Goal: Task Accomplishment & Management: Manage account settings

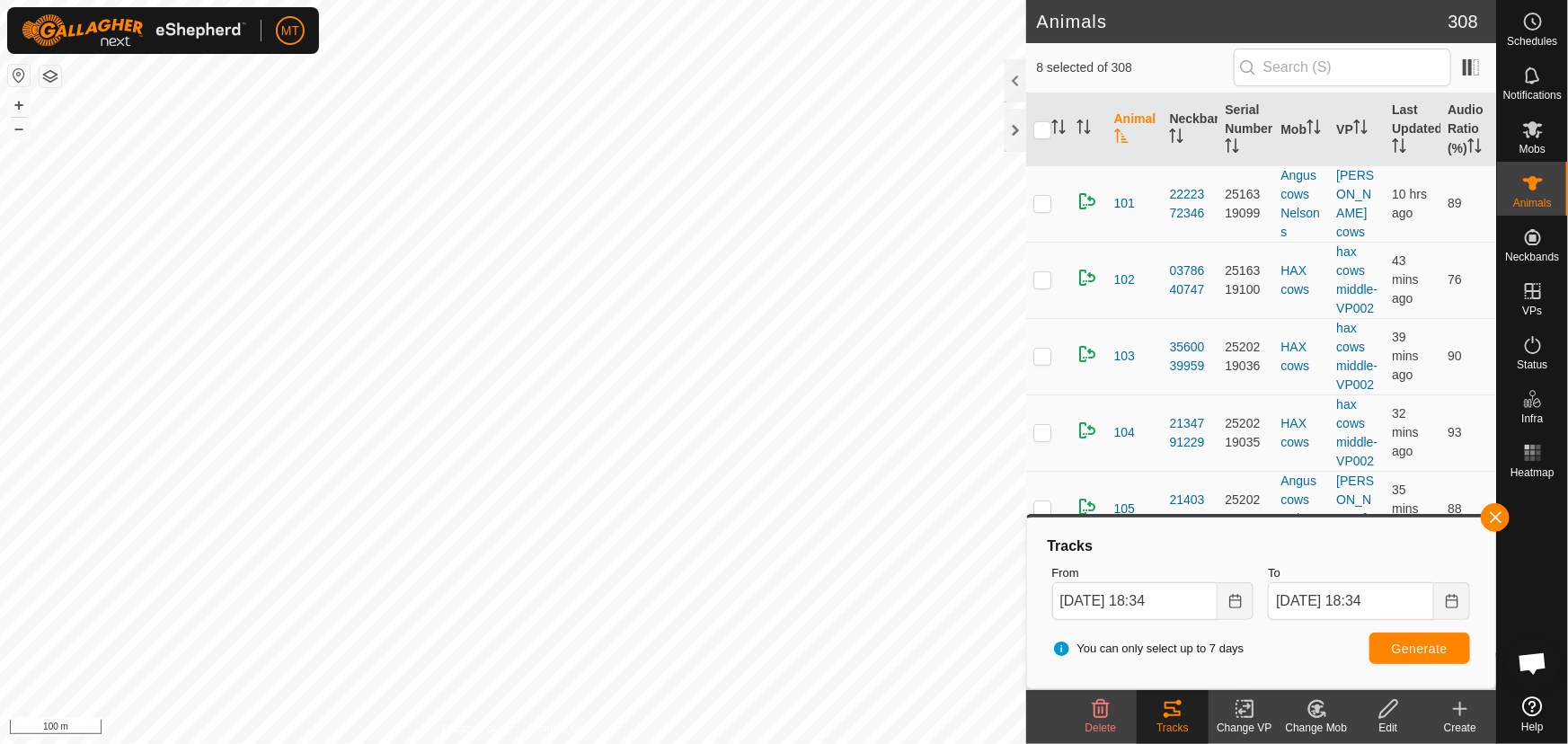
scroll to position [872, 0]
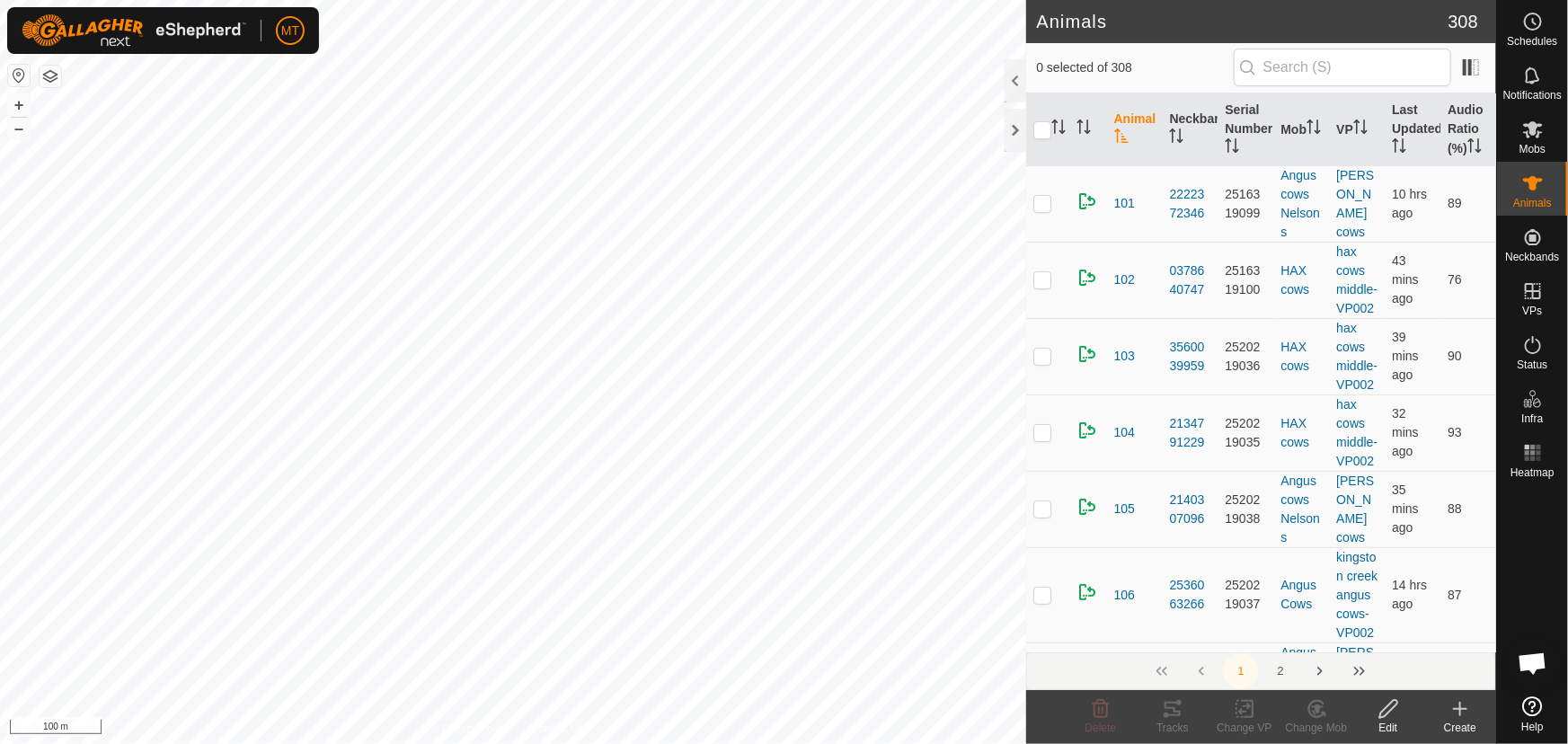
scroll to position [872, 0]
click at [617, 743] on html "MT Schedules Notifications Mobs Animals Neckbands VPs Status Infra Heatmap Help…" at bounding box center [784, 372] width 1568 height 744
click at [1057, 126] on icon "Activate to sort" at bounding box center [1058, 127] width 14 height 14
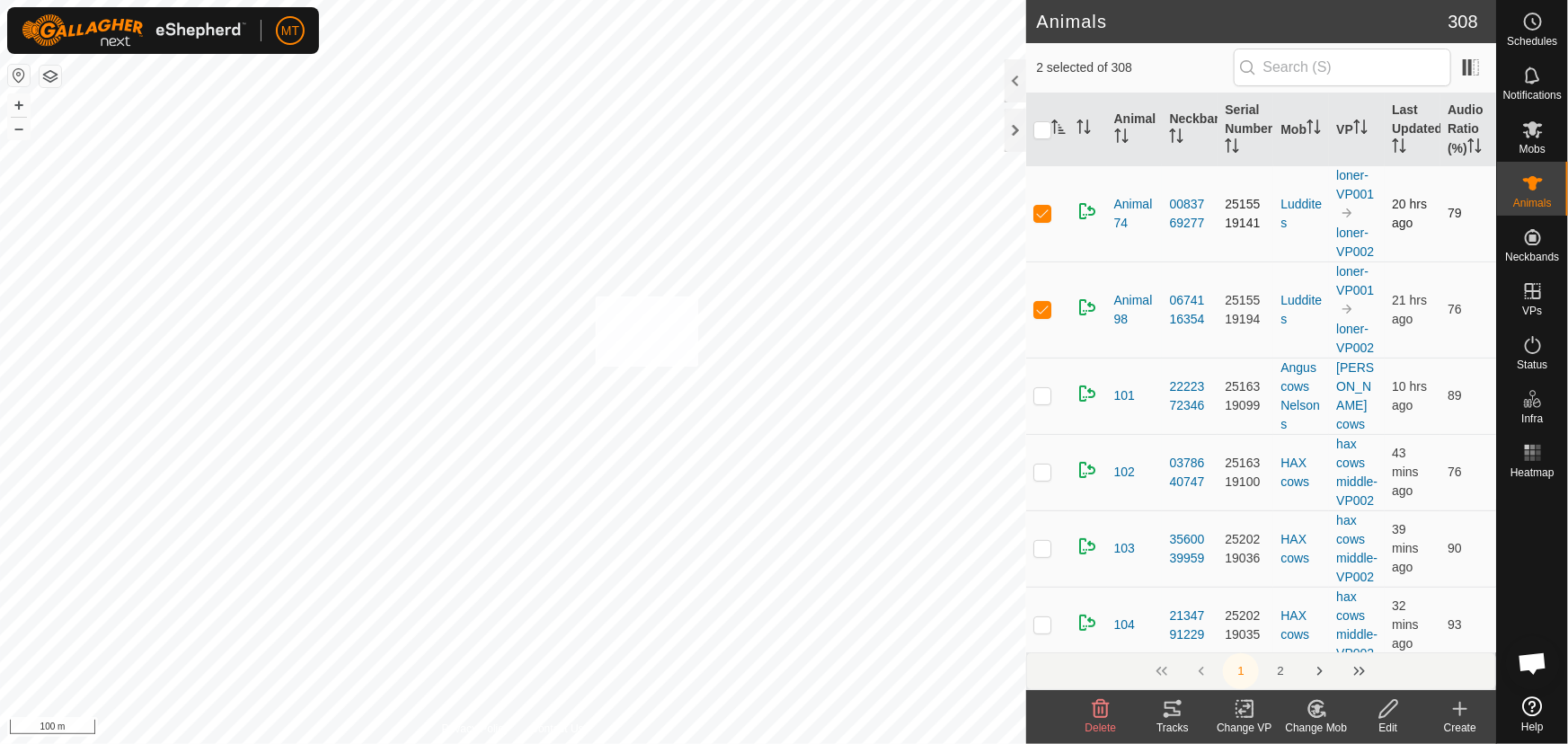
checkbox input "true"
click at [1039, 133] on input "checkbox" at bounding box center [1042, 131] width 18 height 18
checkbox input "true"
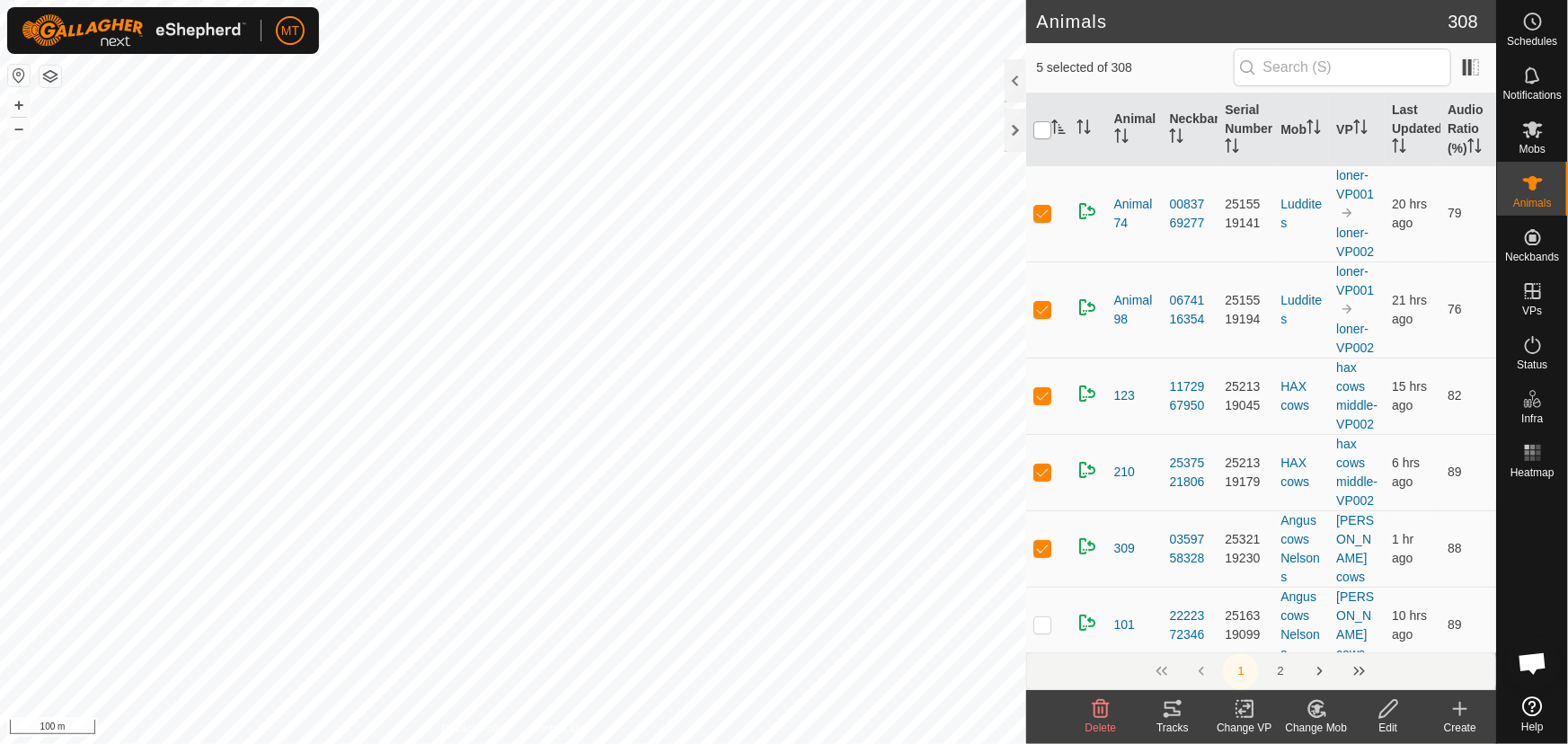
checkbox input "true"
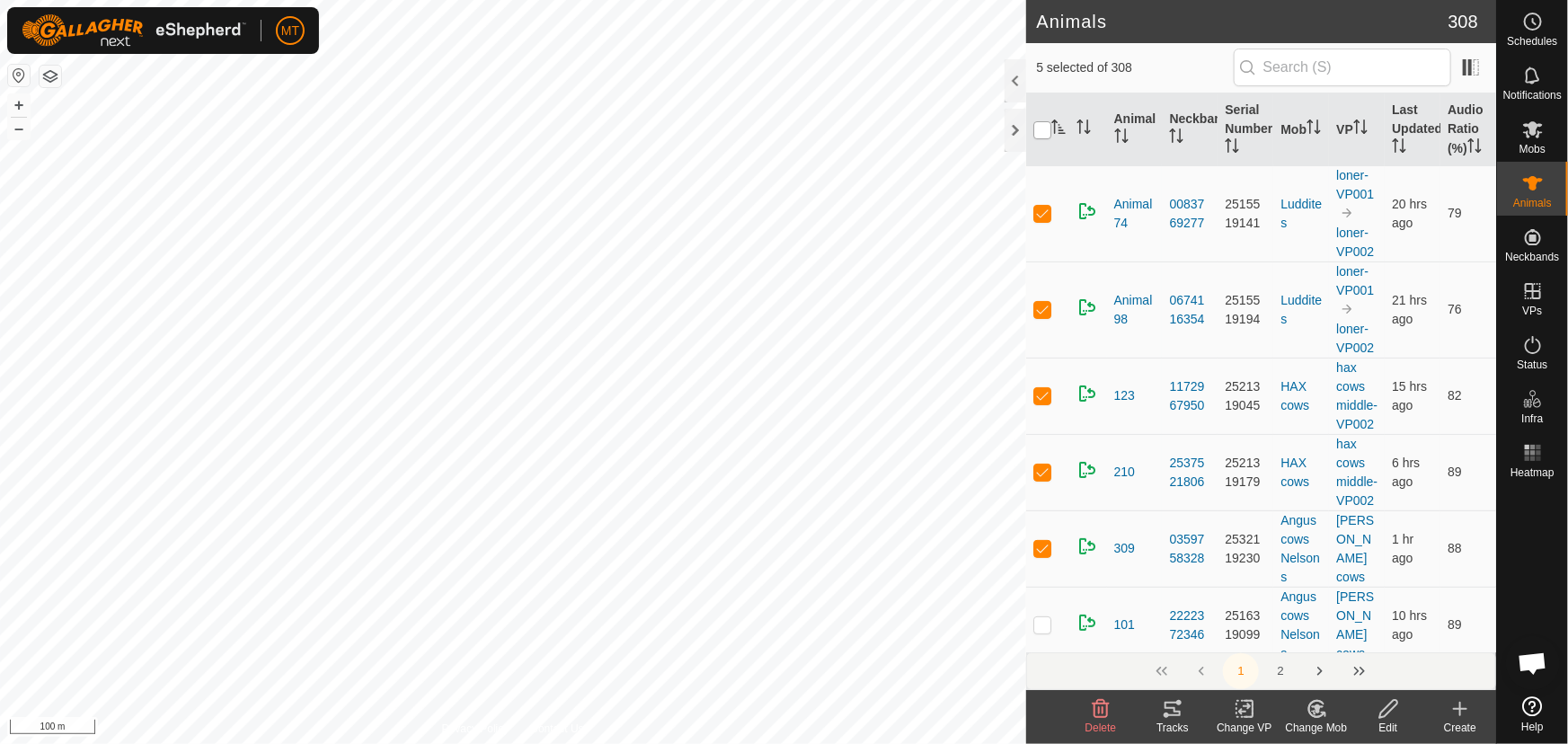
checkbox input "true"
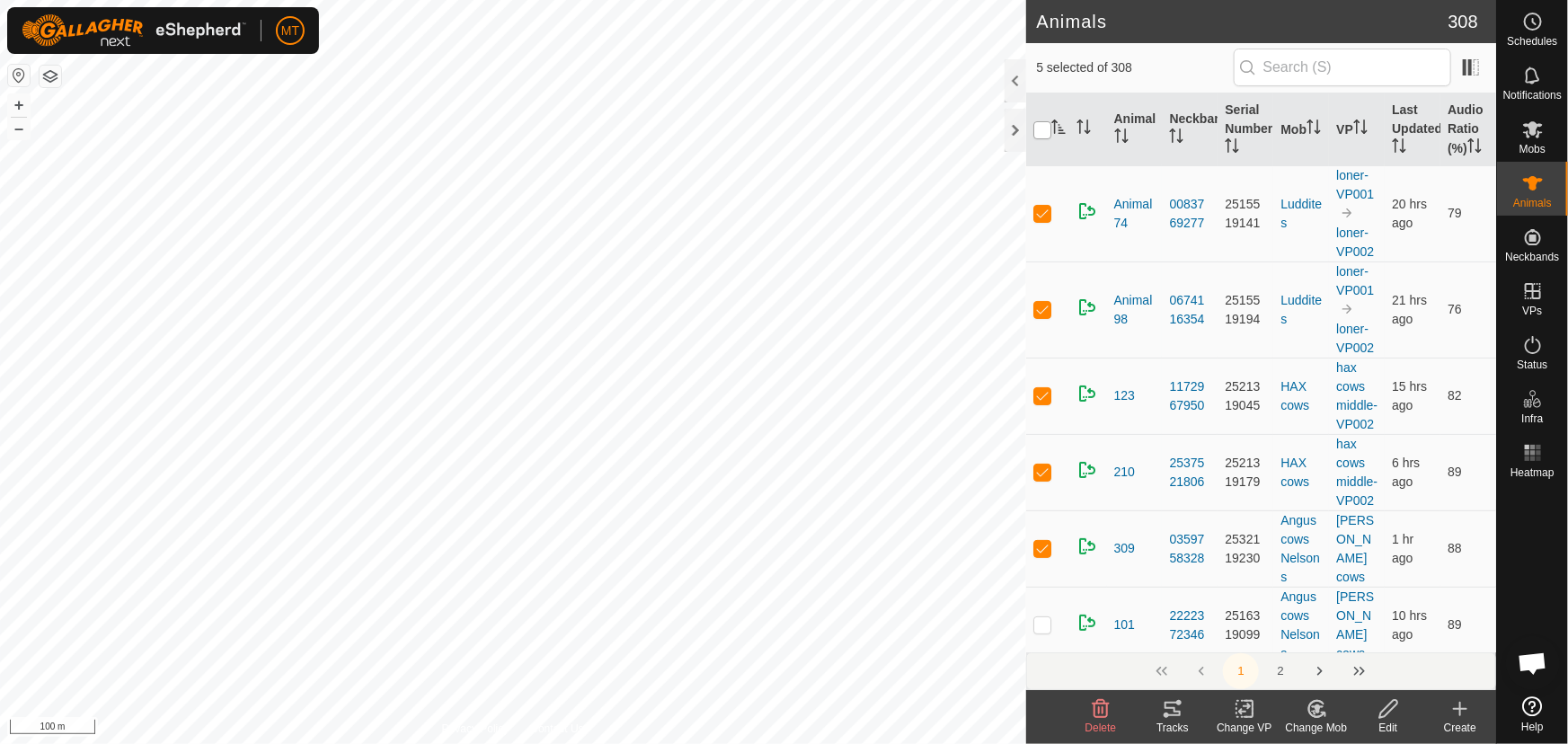
checkbox input "true"
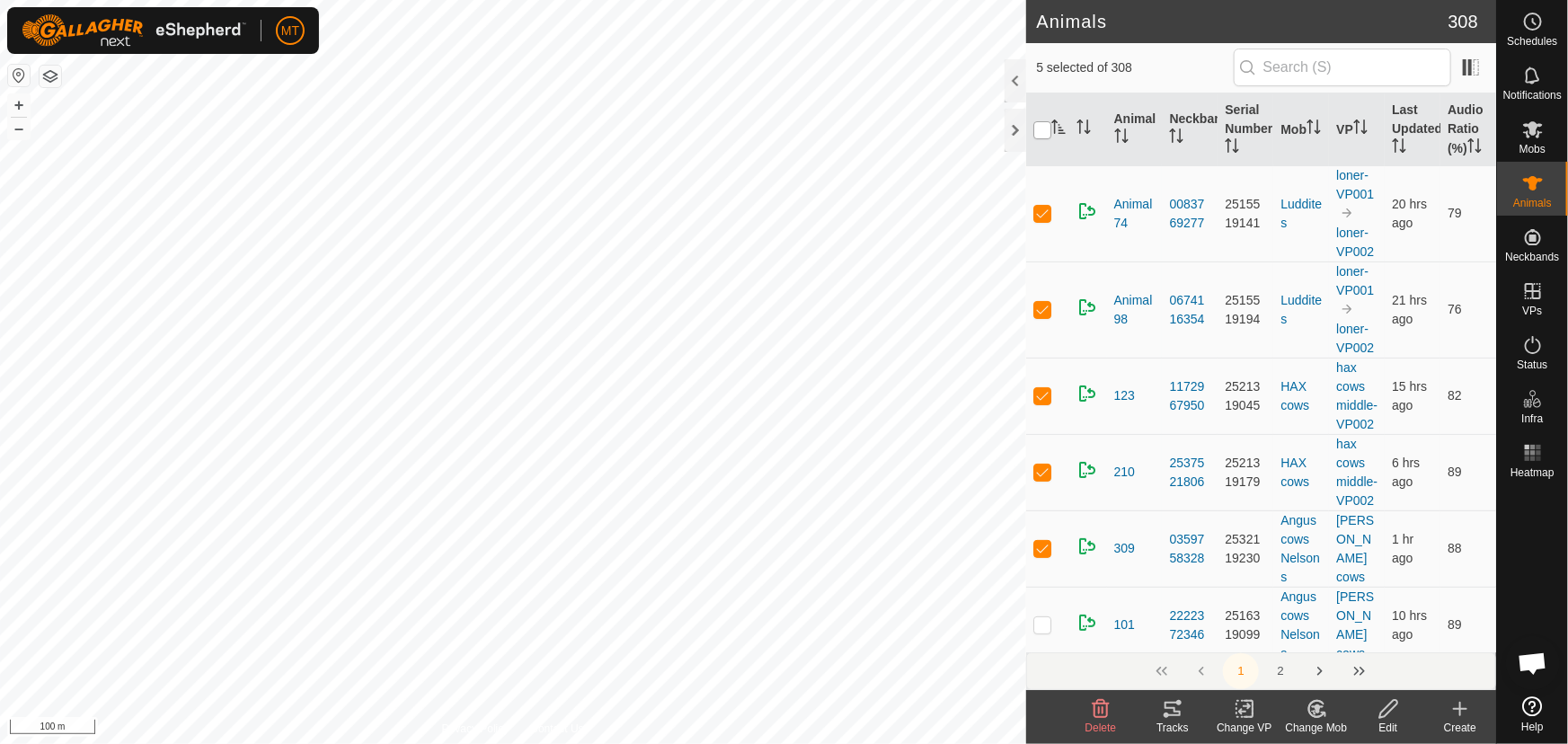
checkbox input "true"
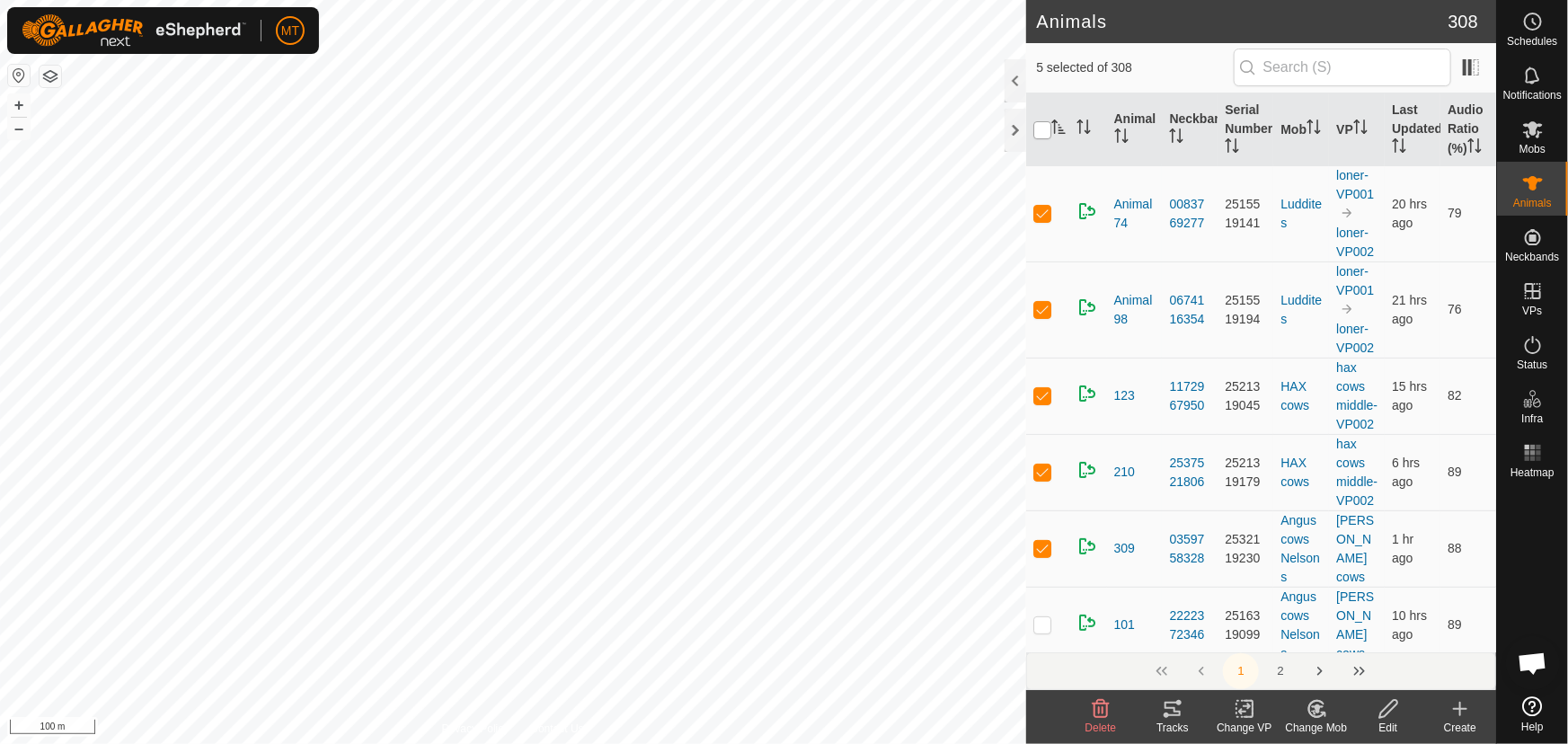
checkbox input "true"
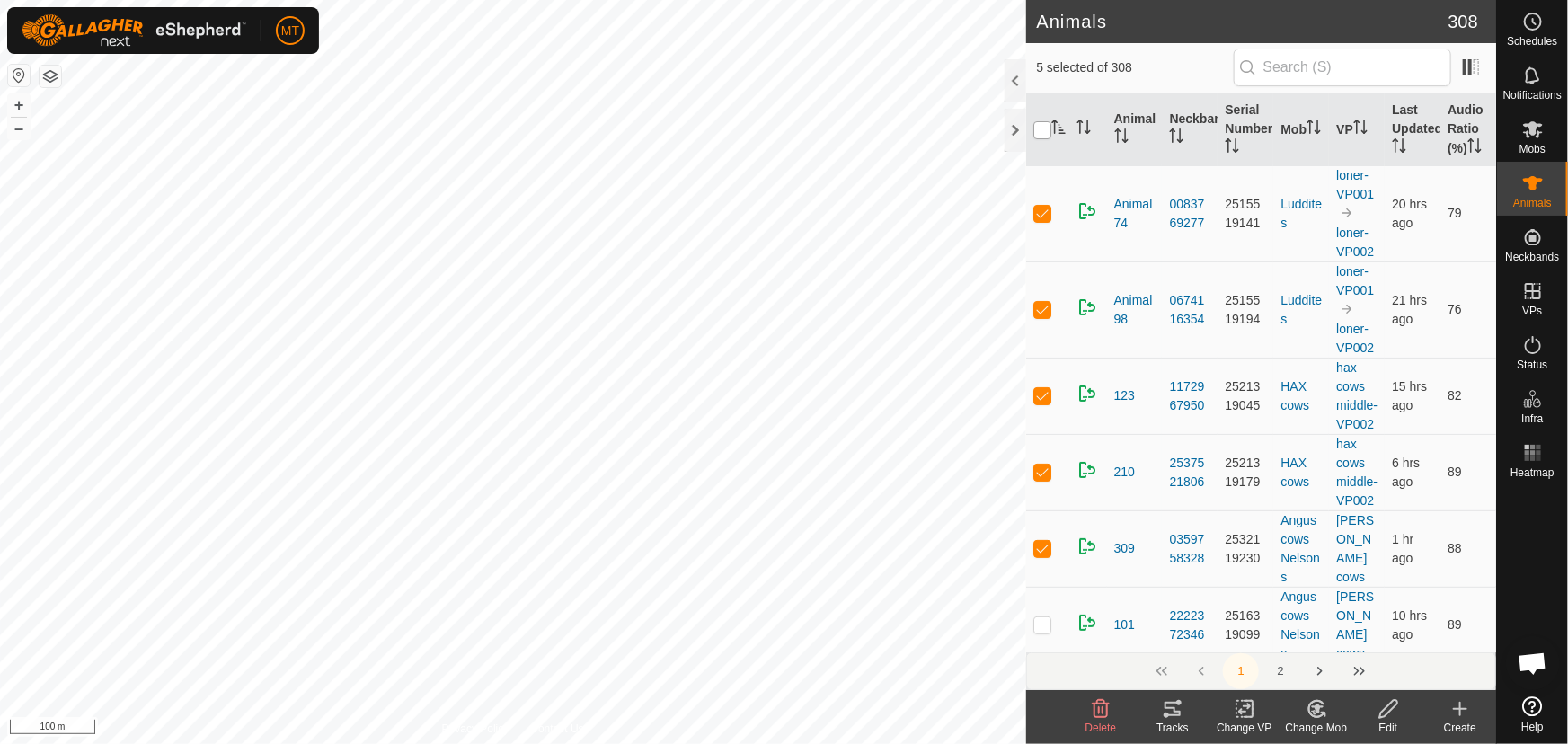
checkbox input "true"
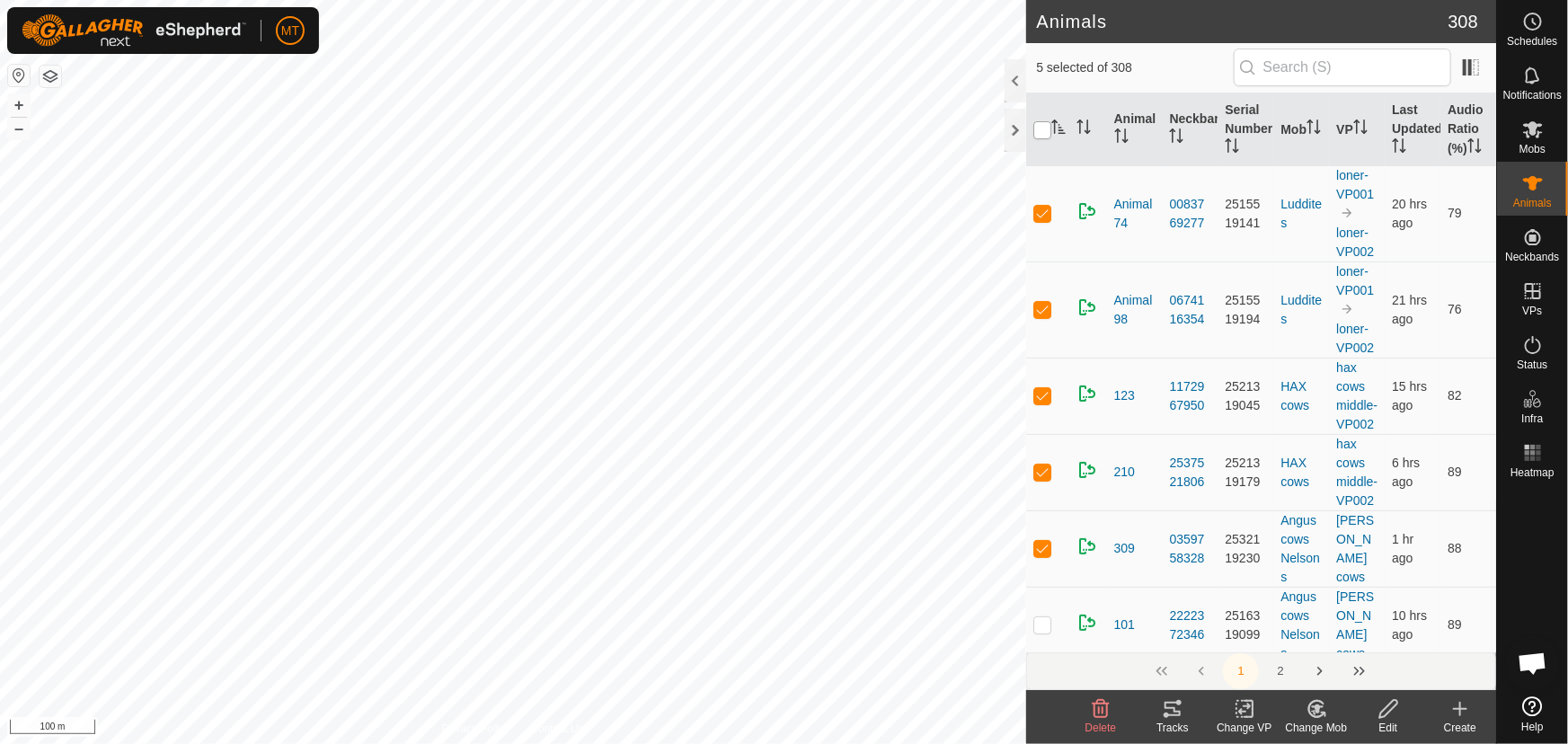
checkbox input "true"
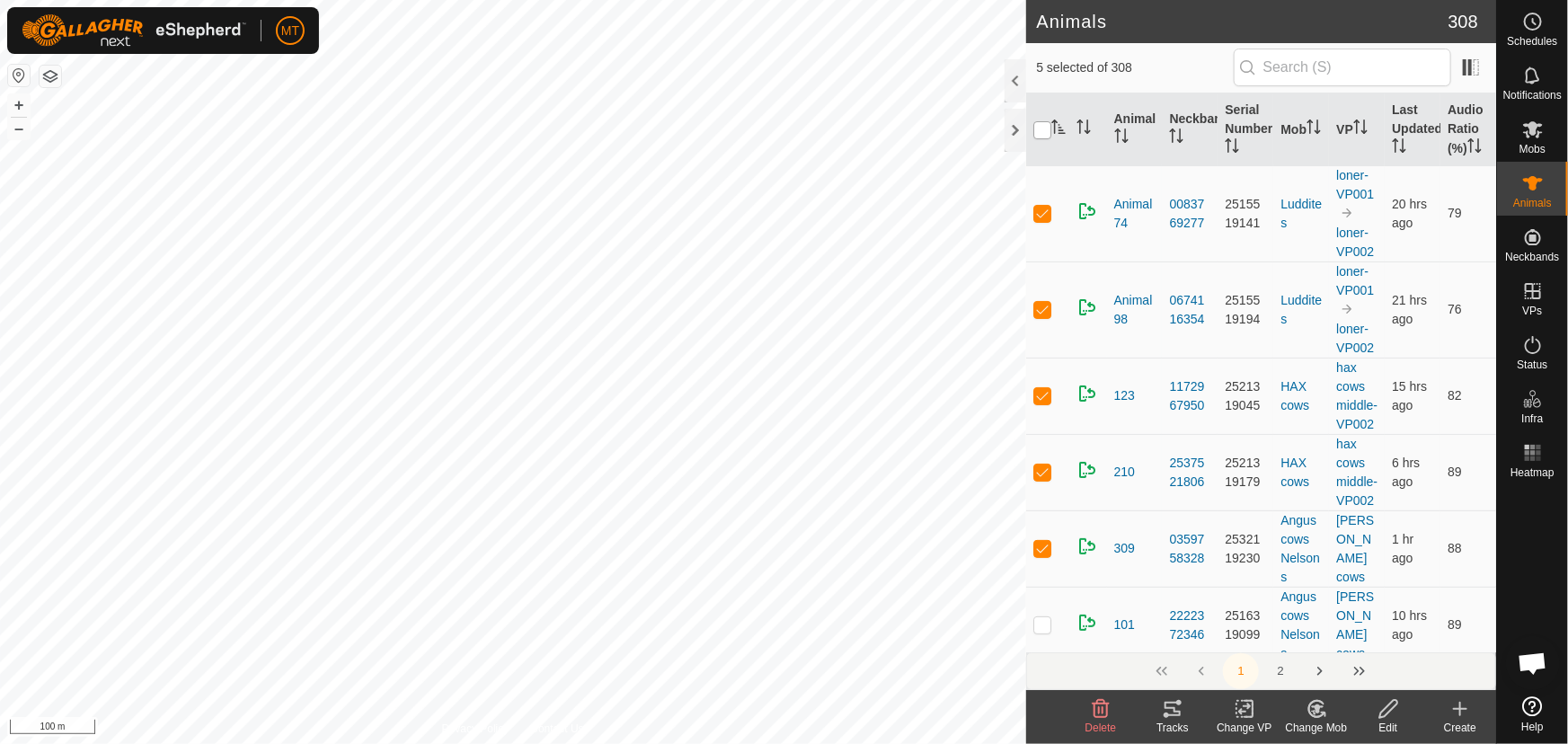
checkbox input "true"
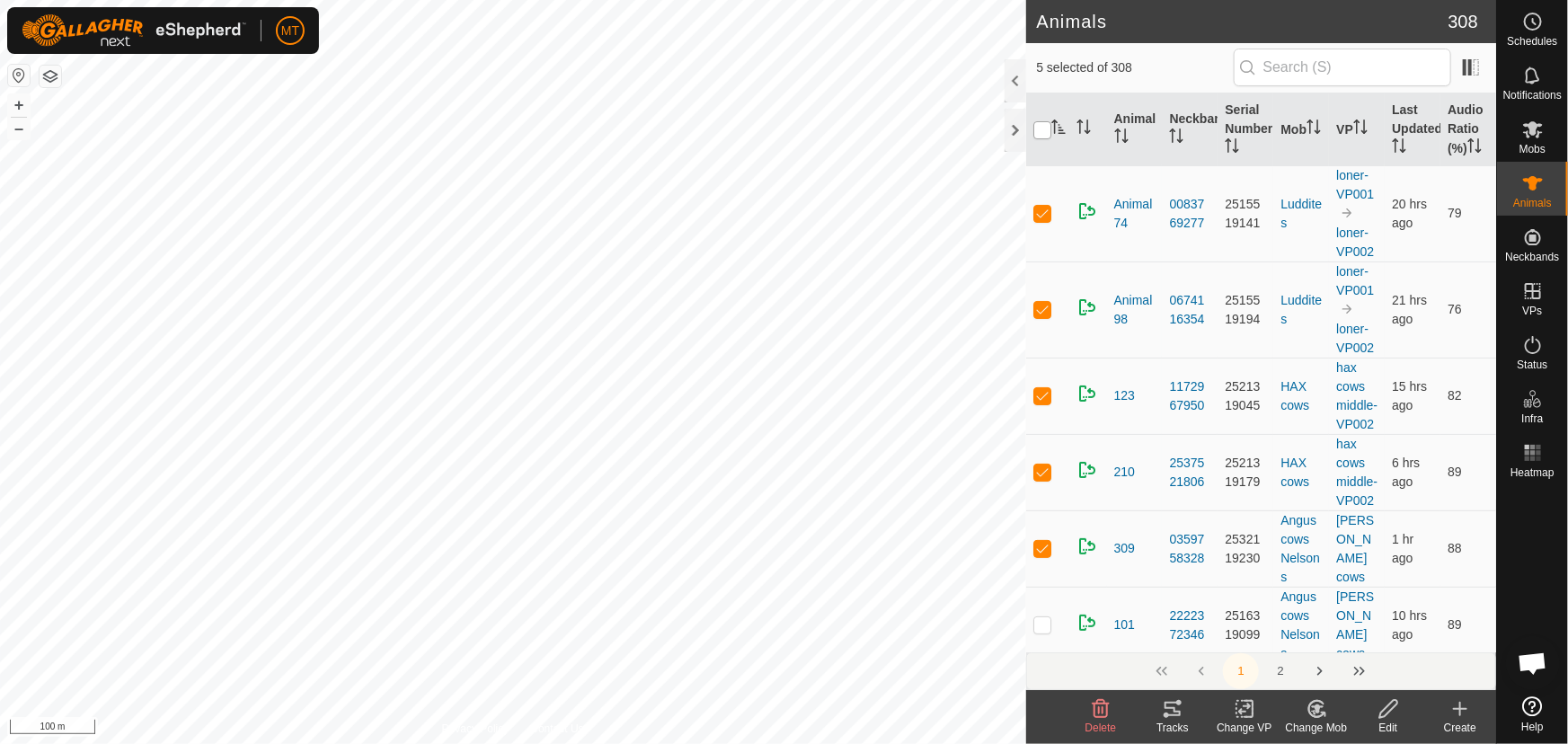
checkbox input "true"
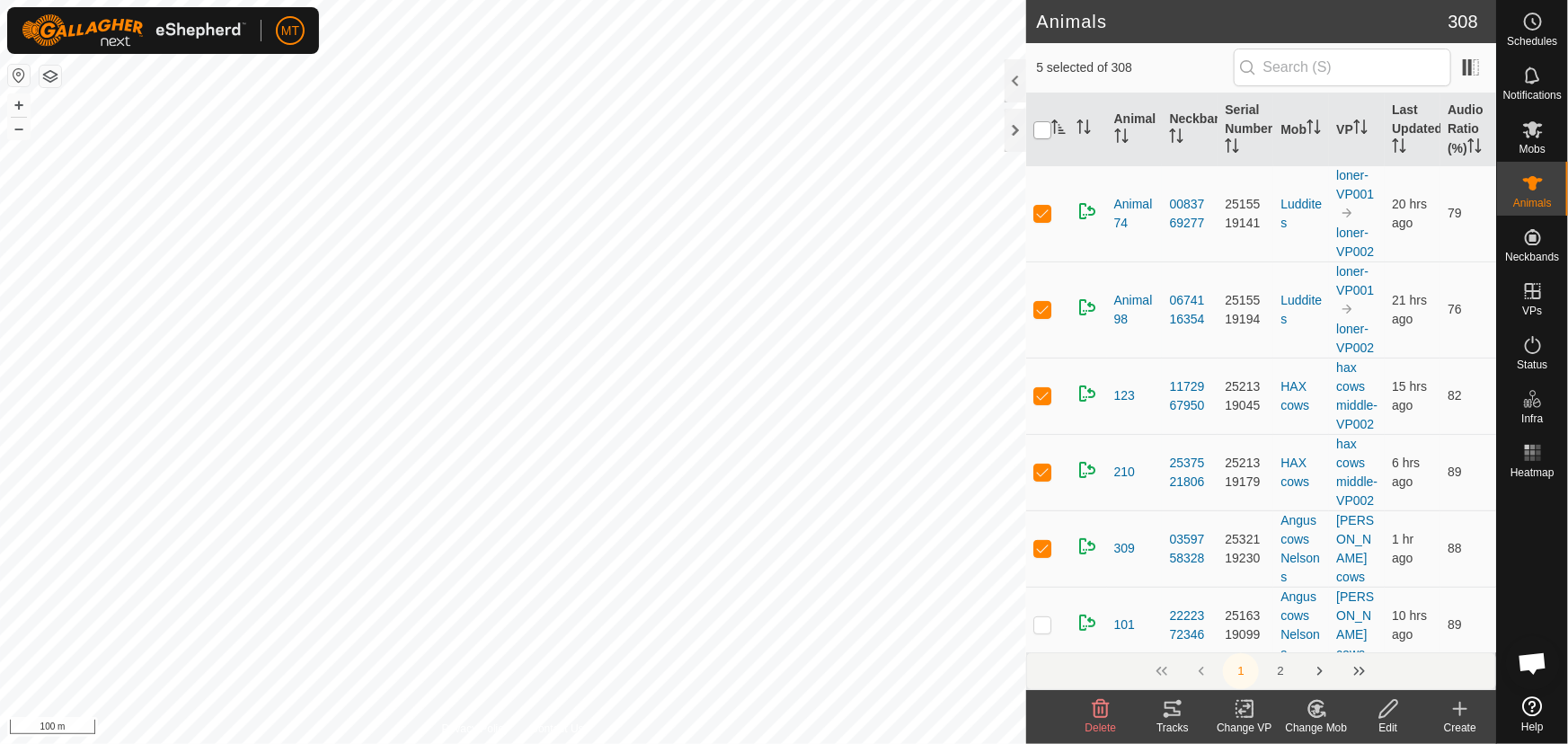
checkbox input "true"
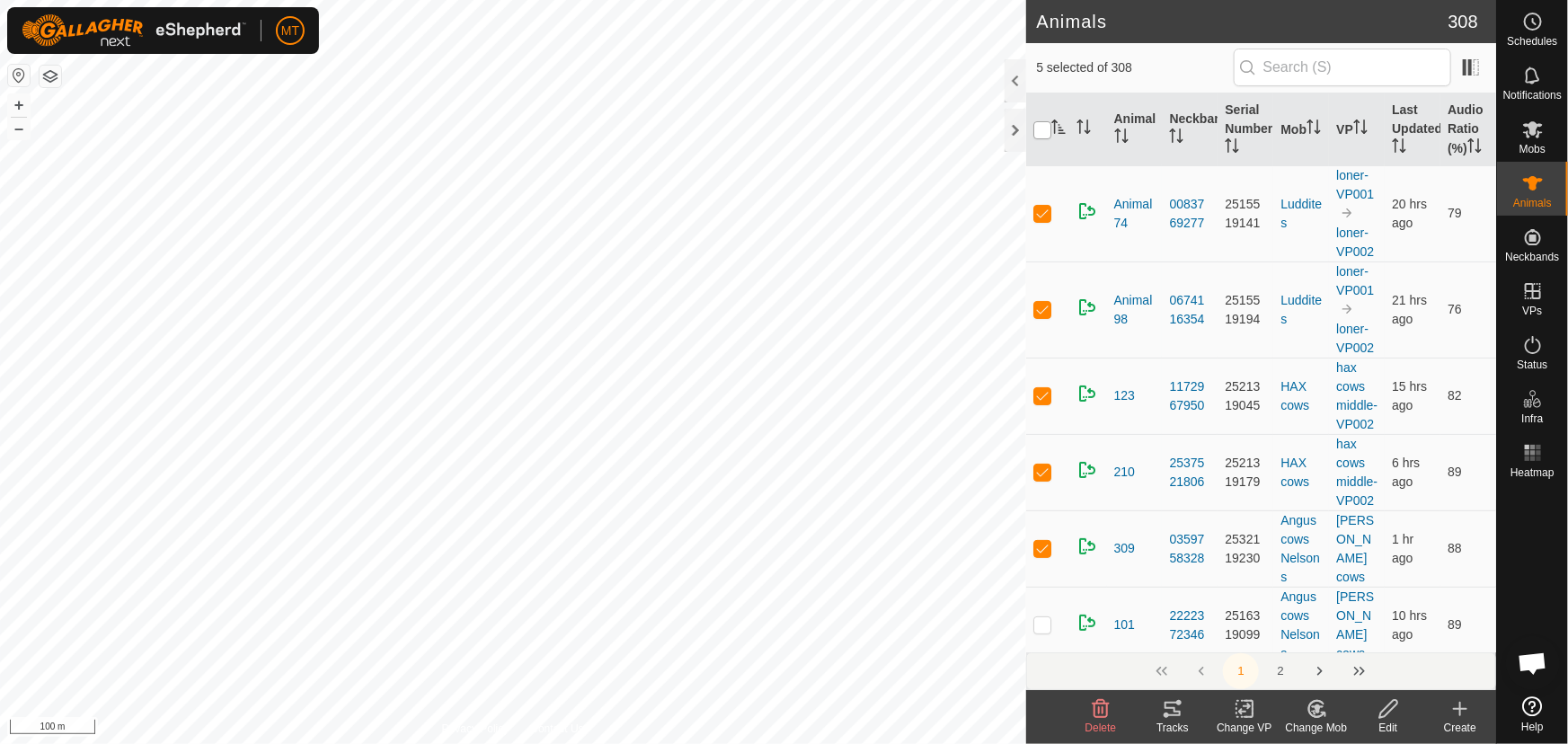
checkbox input "true"
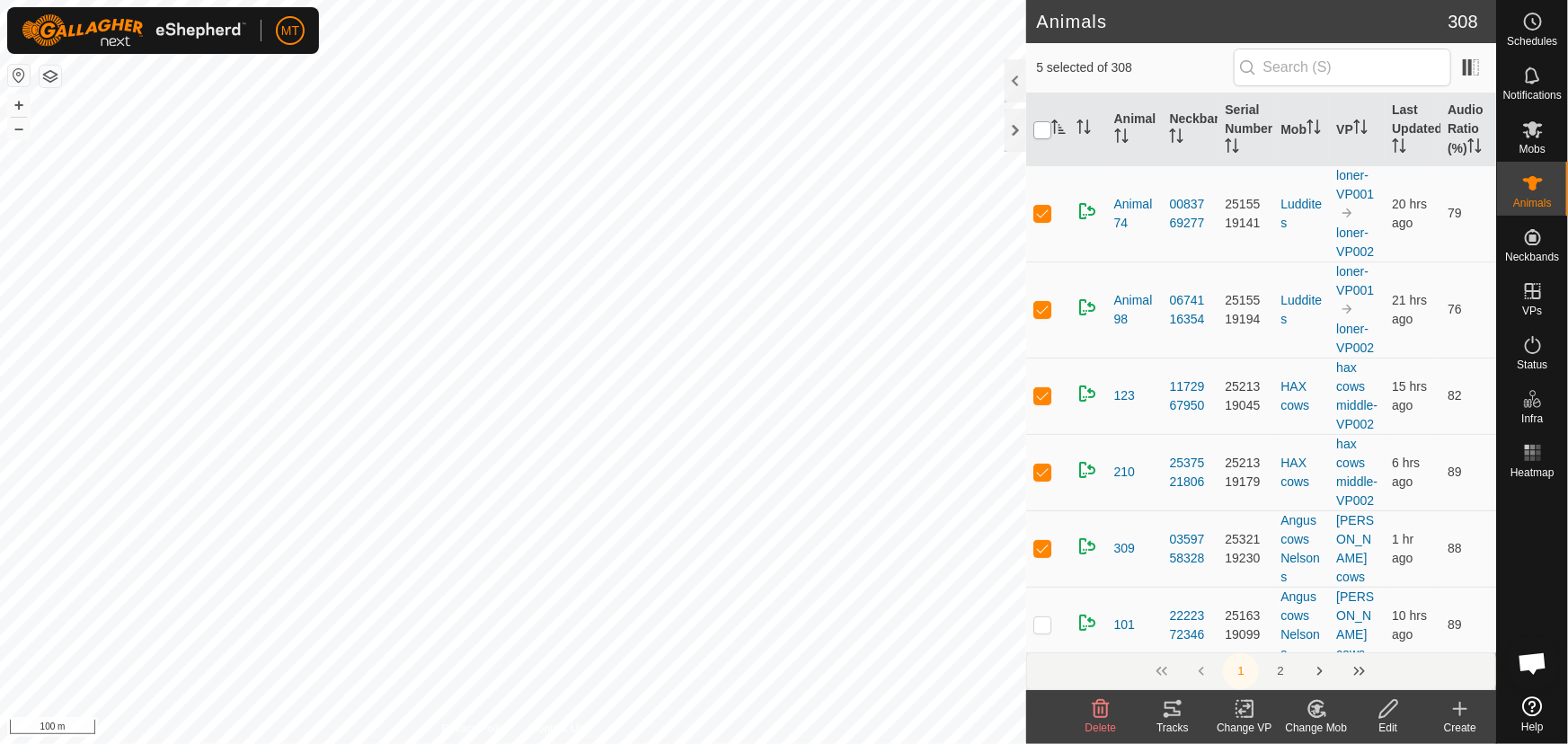
checkbox input "true"
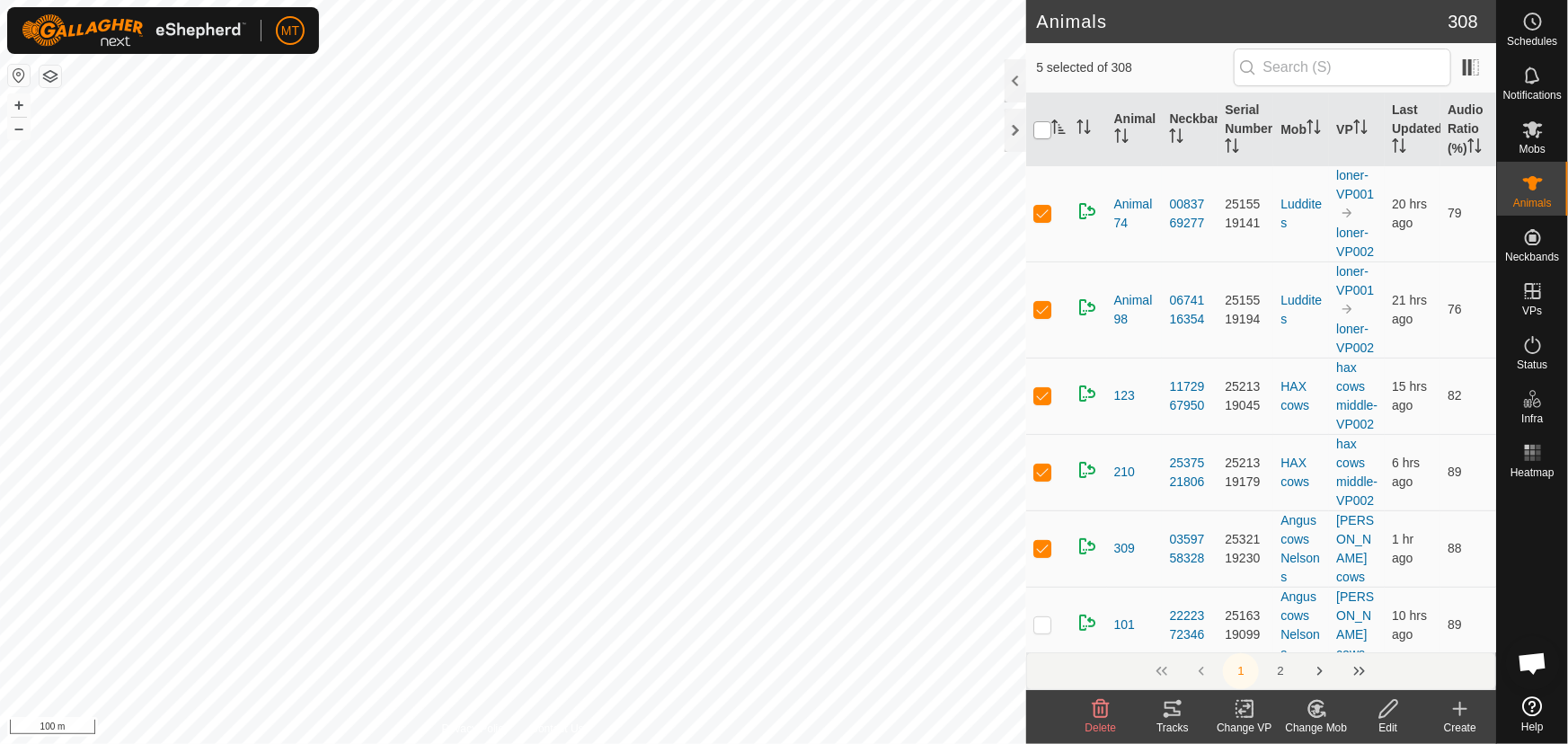
checkbox input "true"
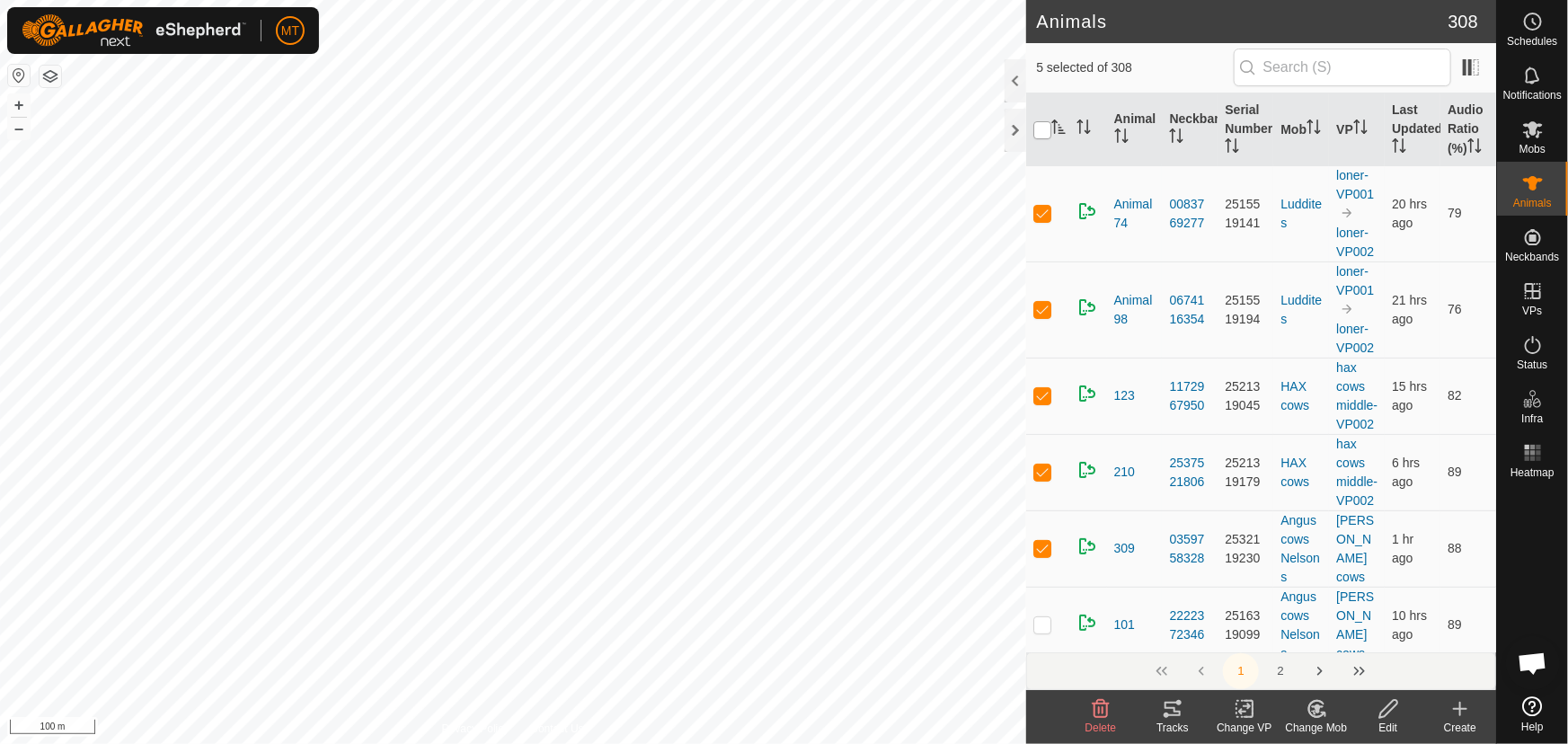
checkbox input "true"
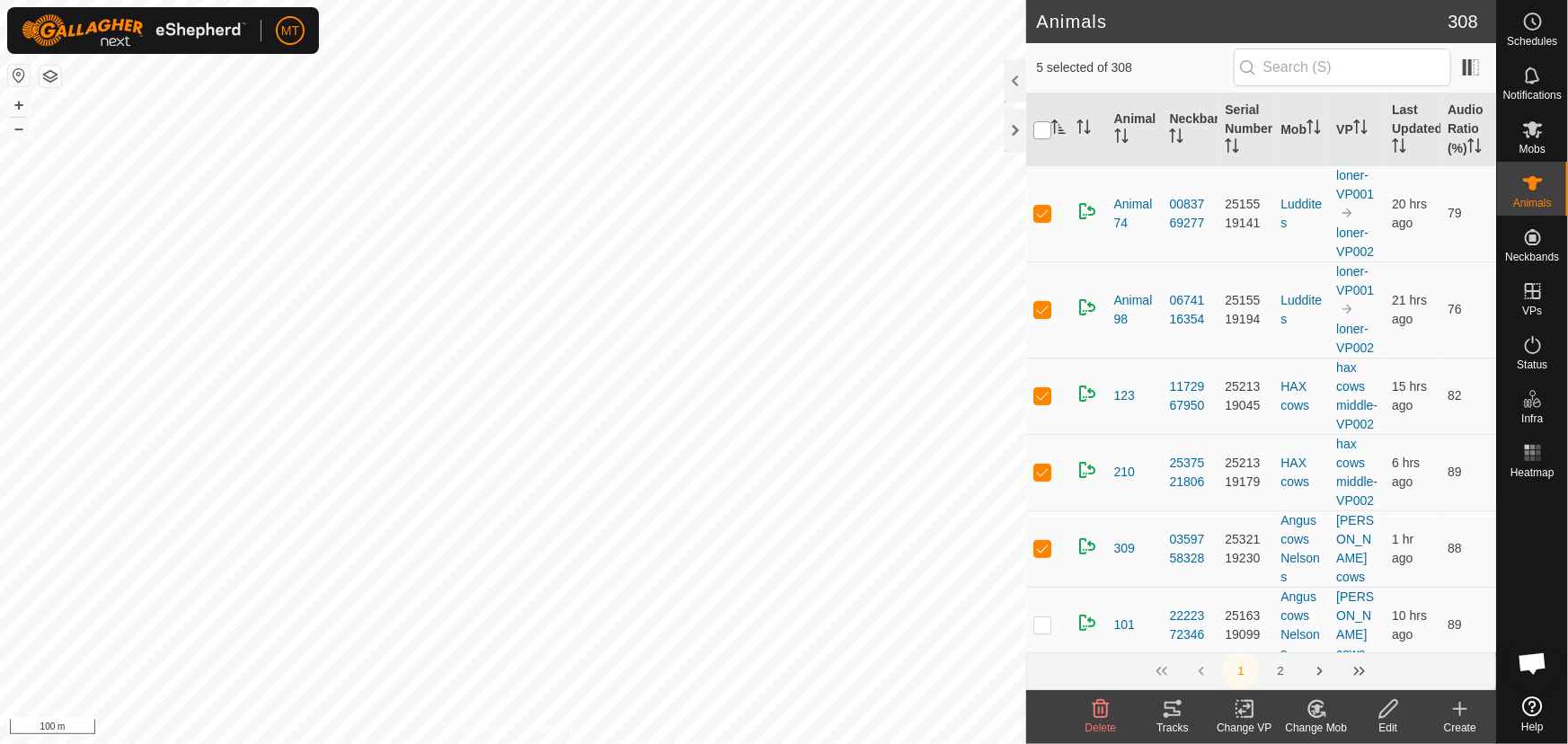
checkbox input "true"
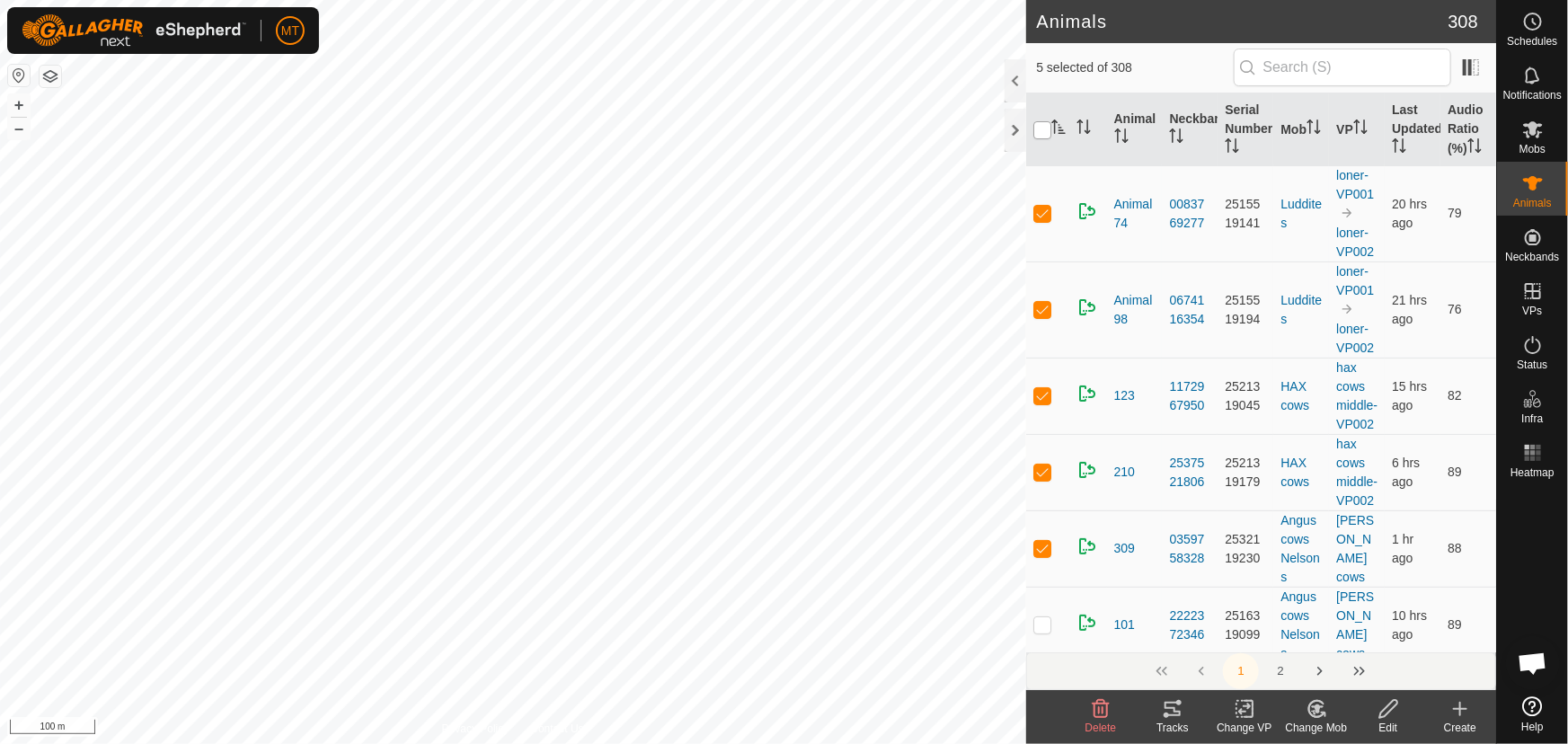
checkbox input "true"
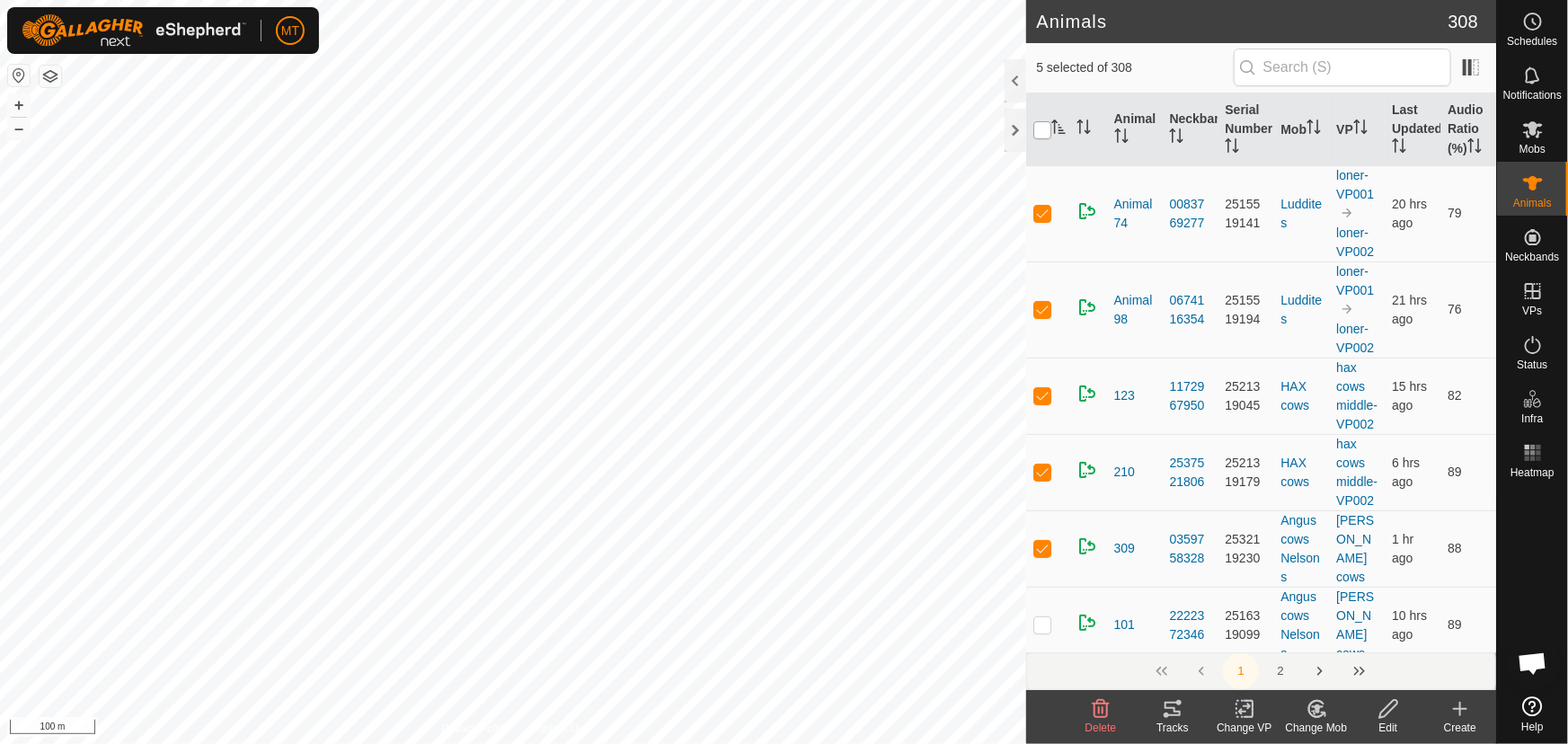
checkbox input "true"
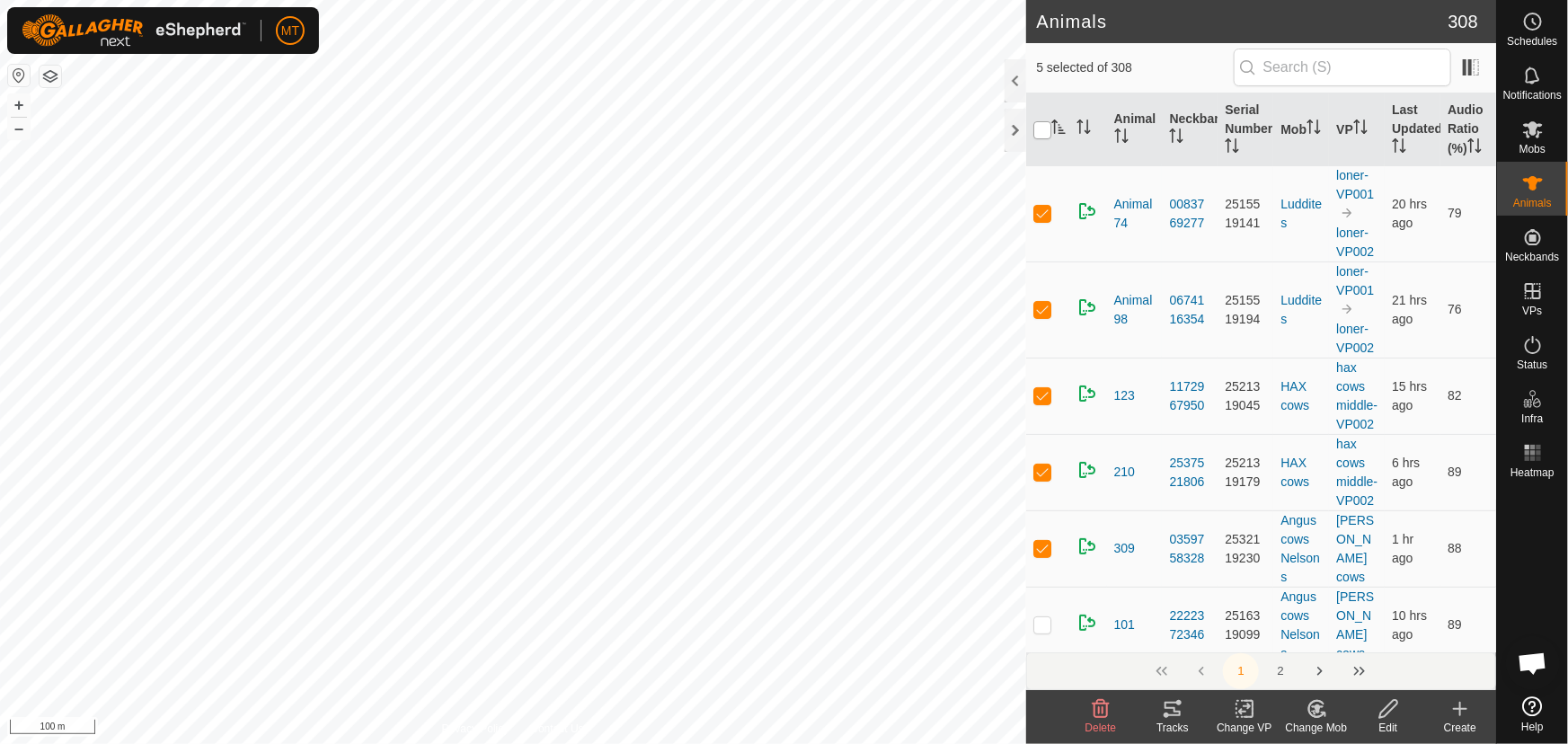
checkbox input "true"
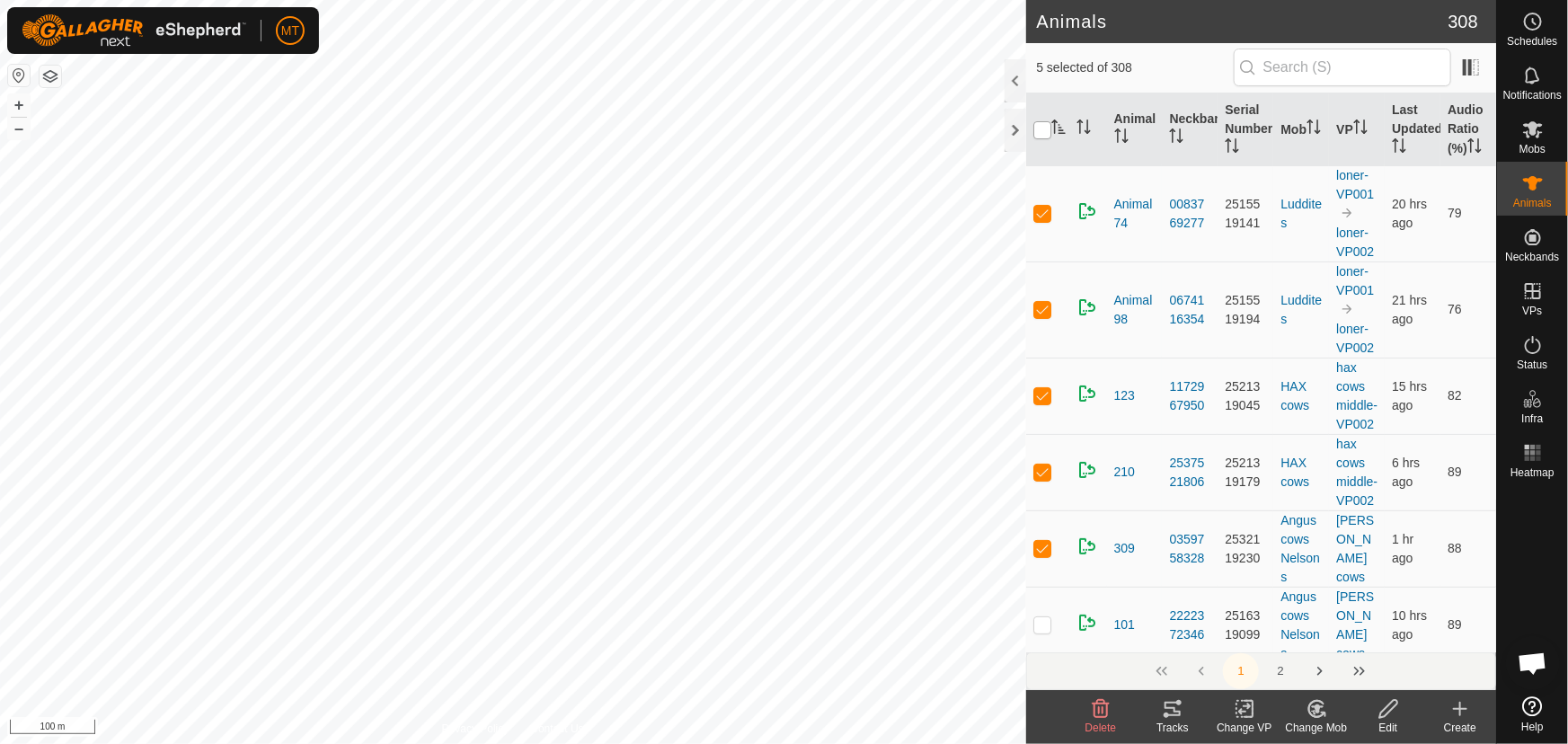
checkbox input "true"
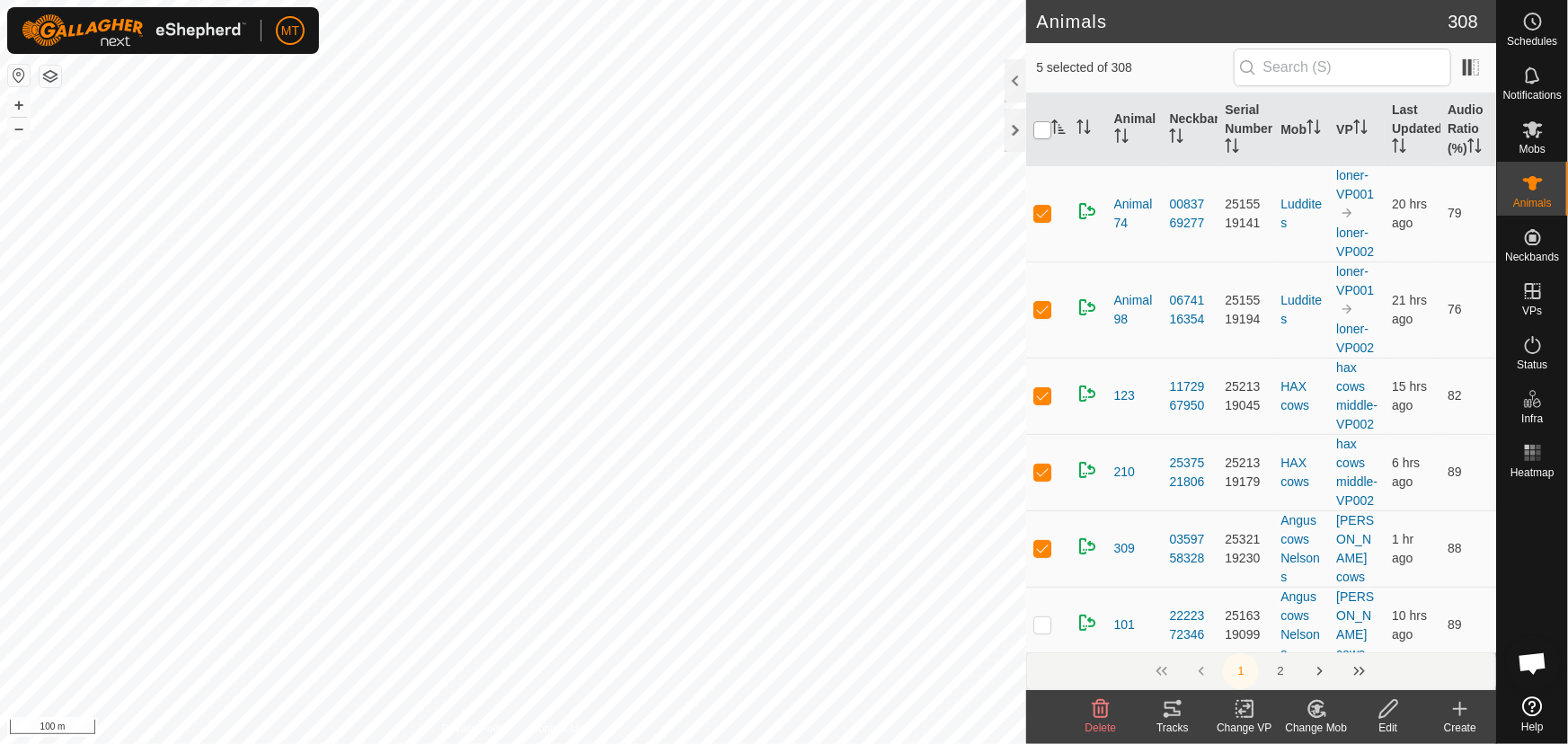
checkbox input "true"
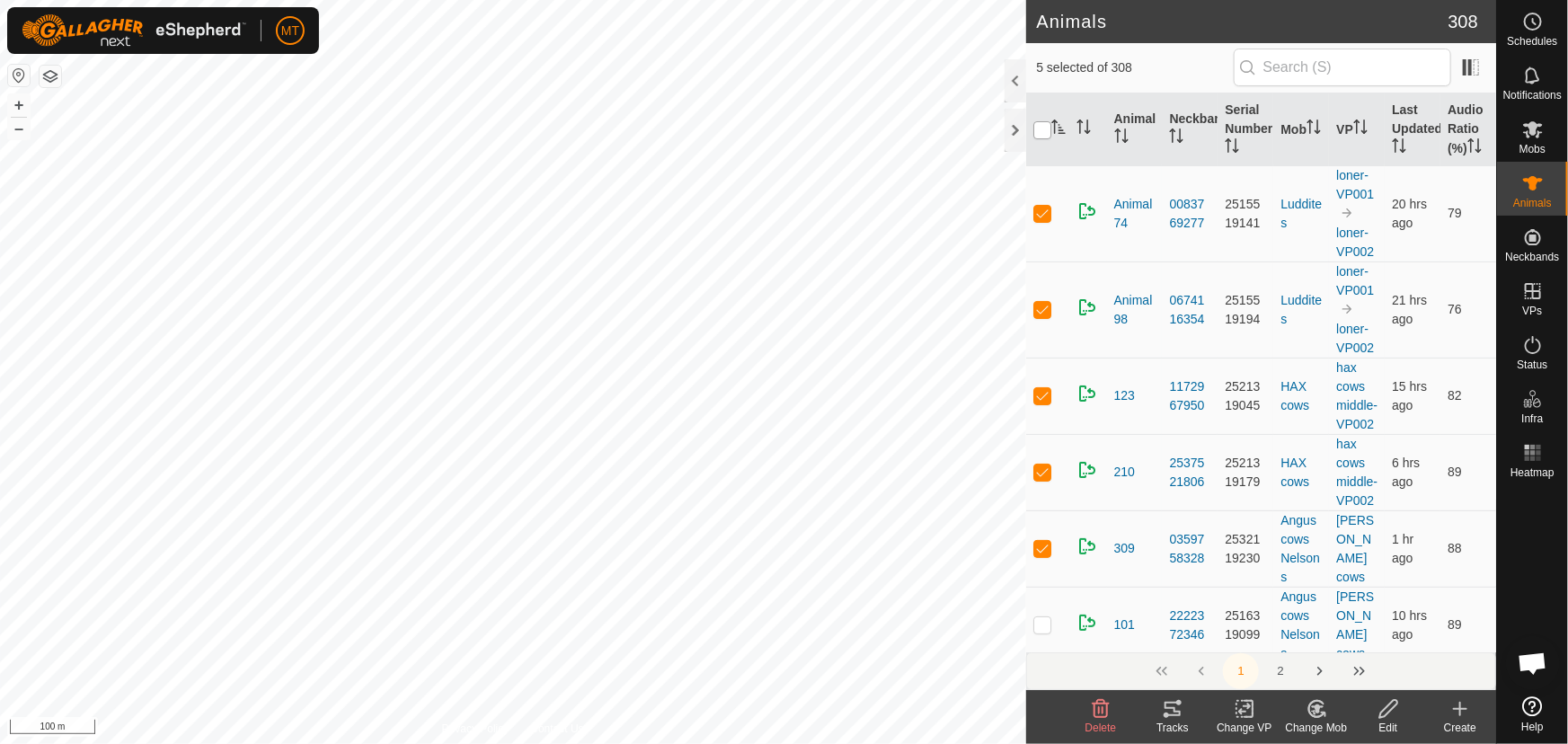
checkbox input "true"
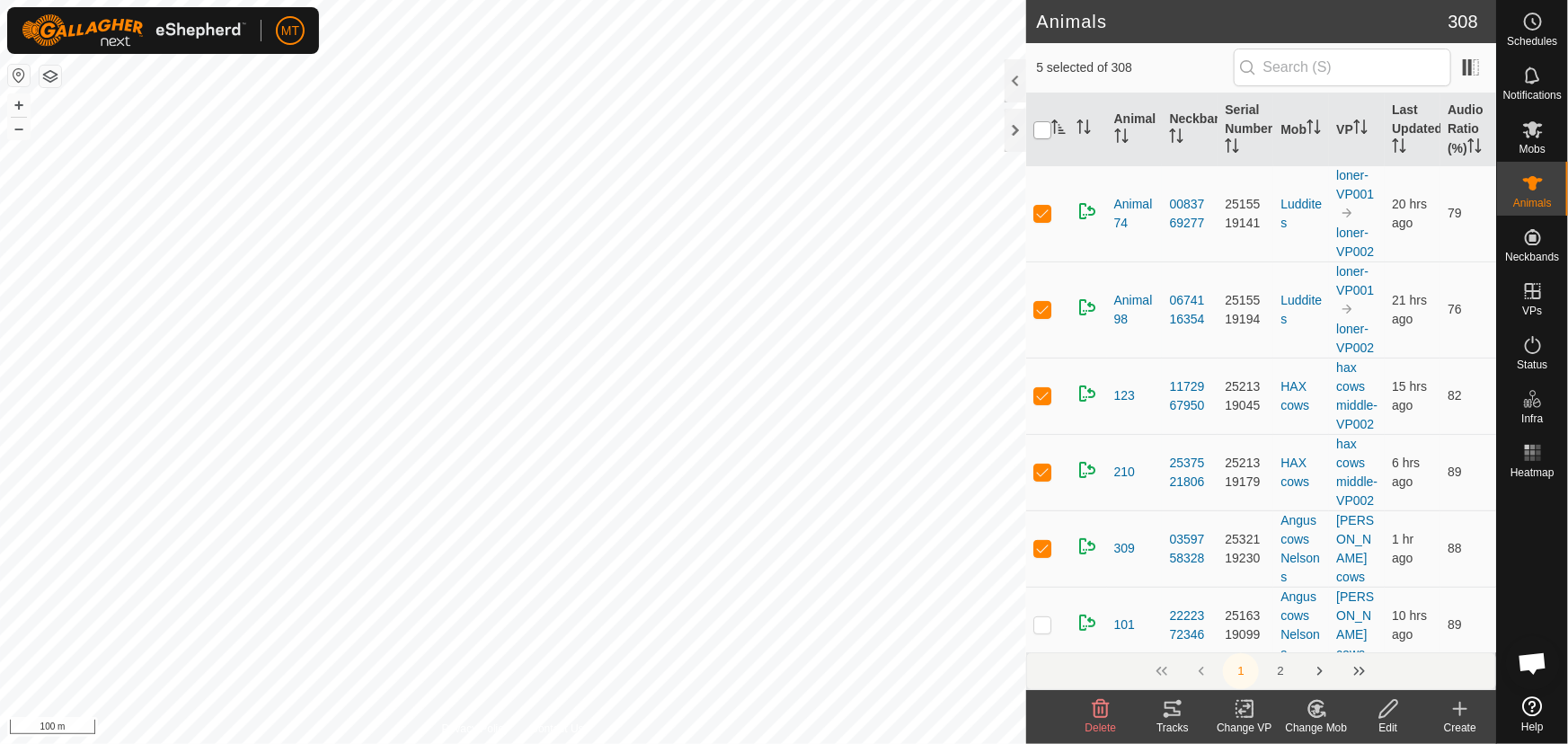
checkbox input "true"
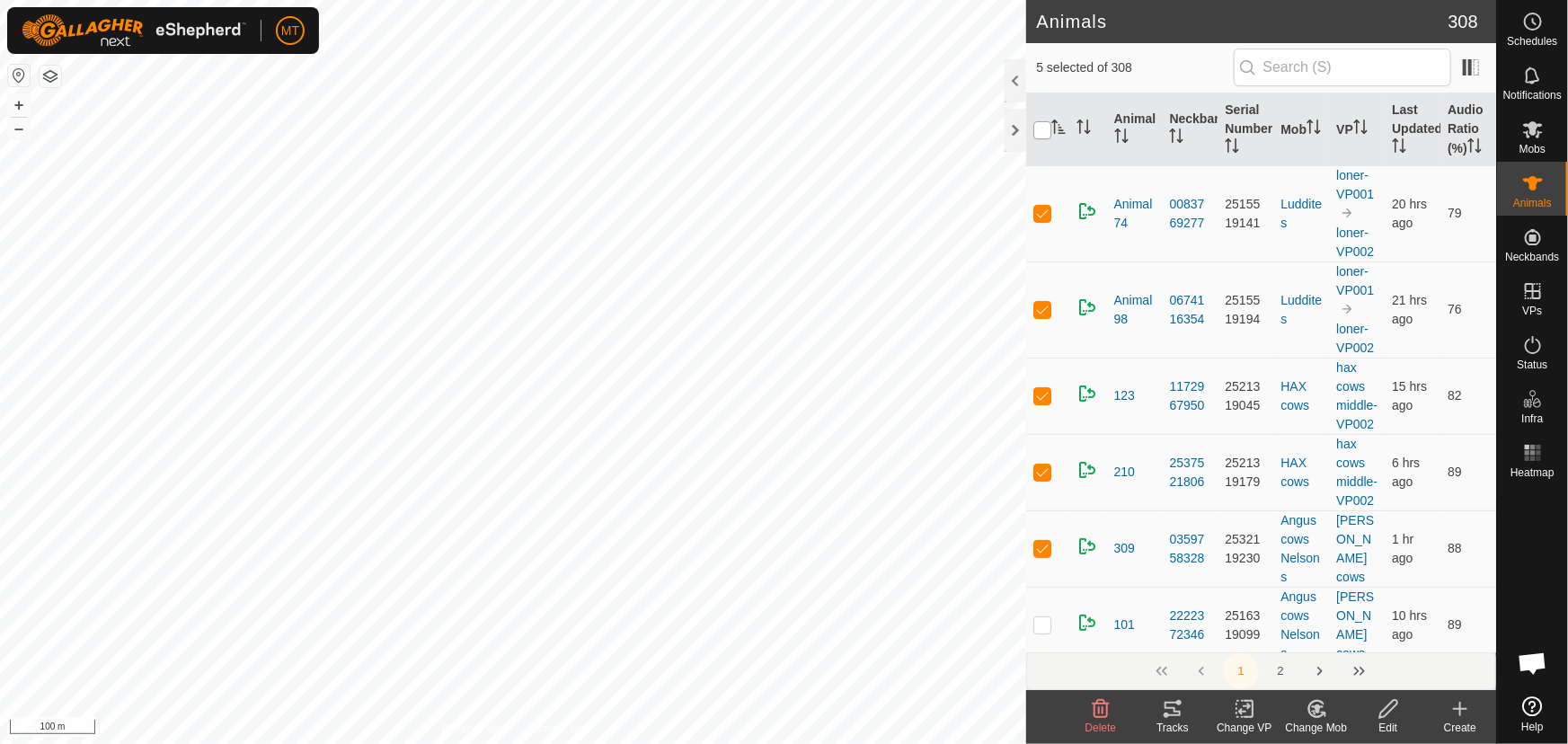
checkbox input "true"
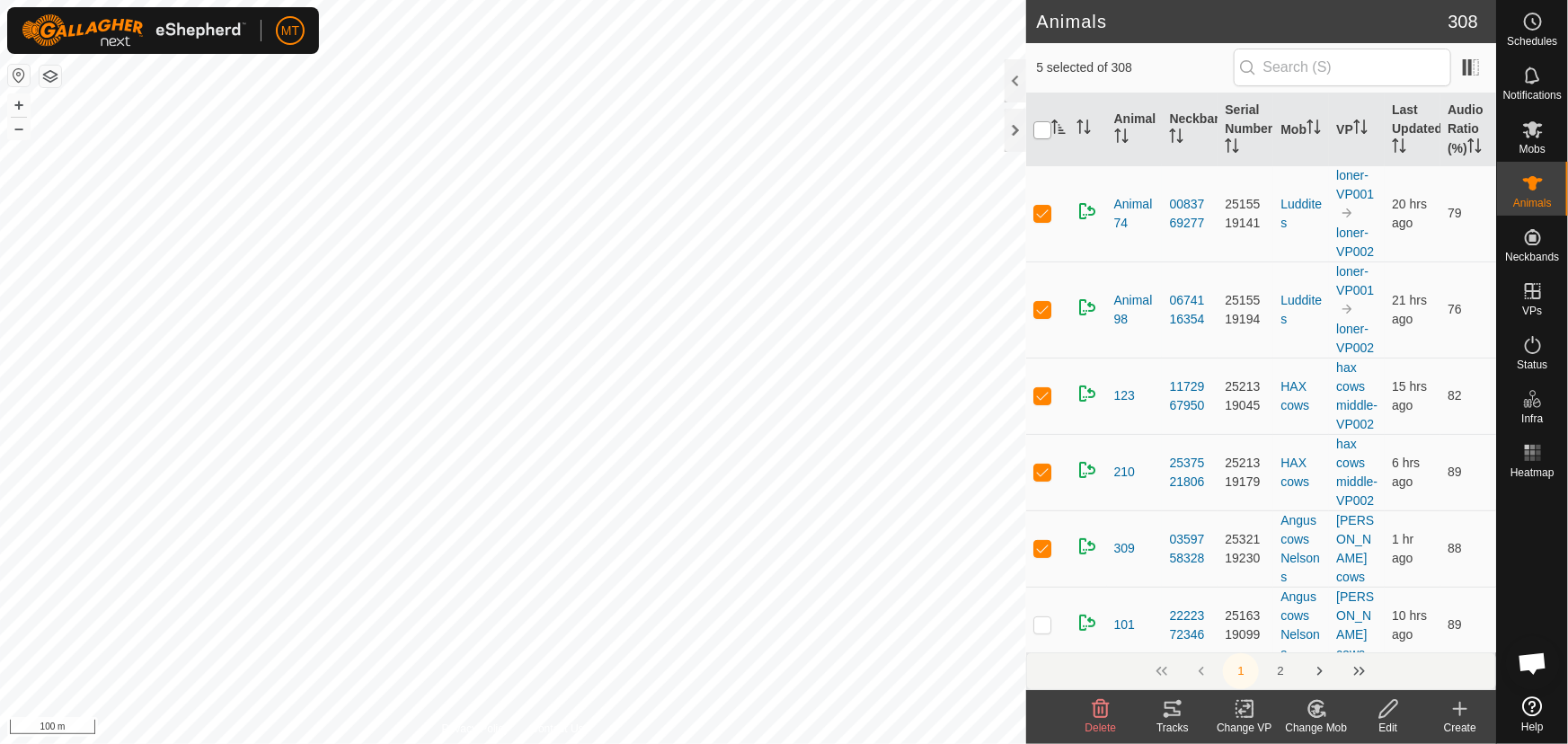
checkbox input "true"
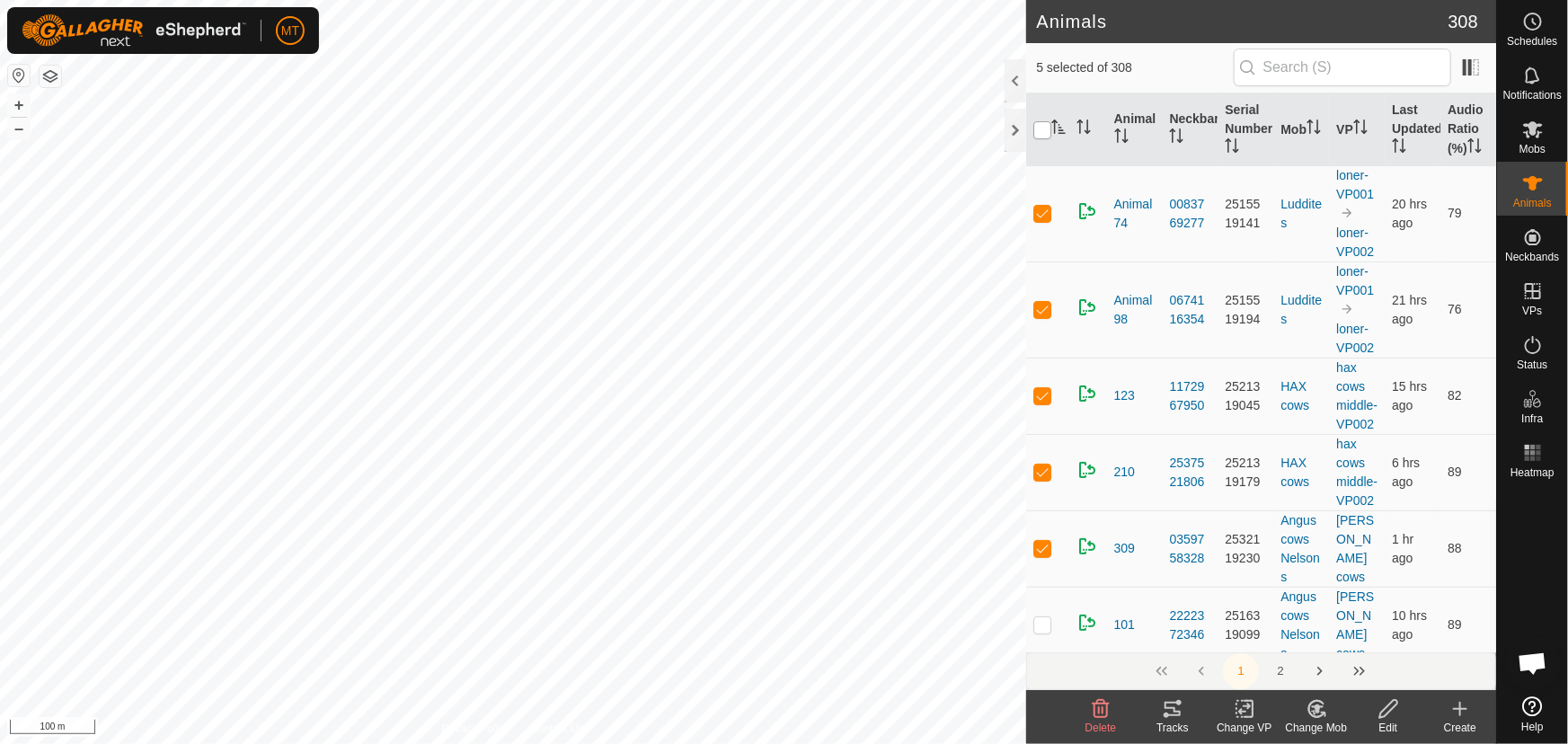
checkbox input "true"
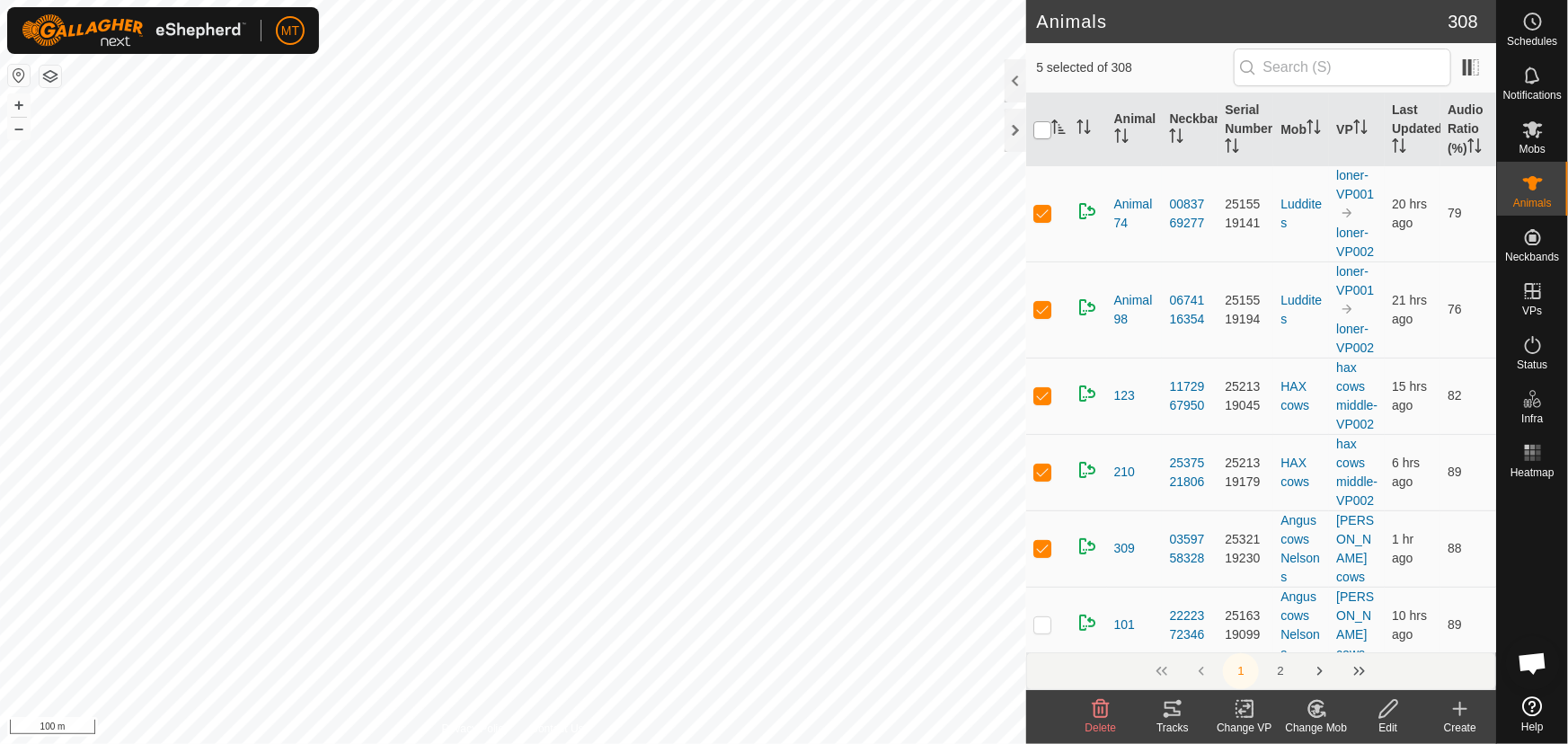
checkbox input "true"
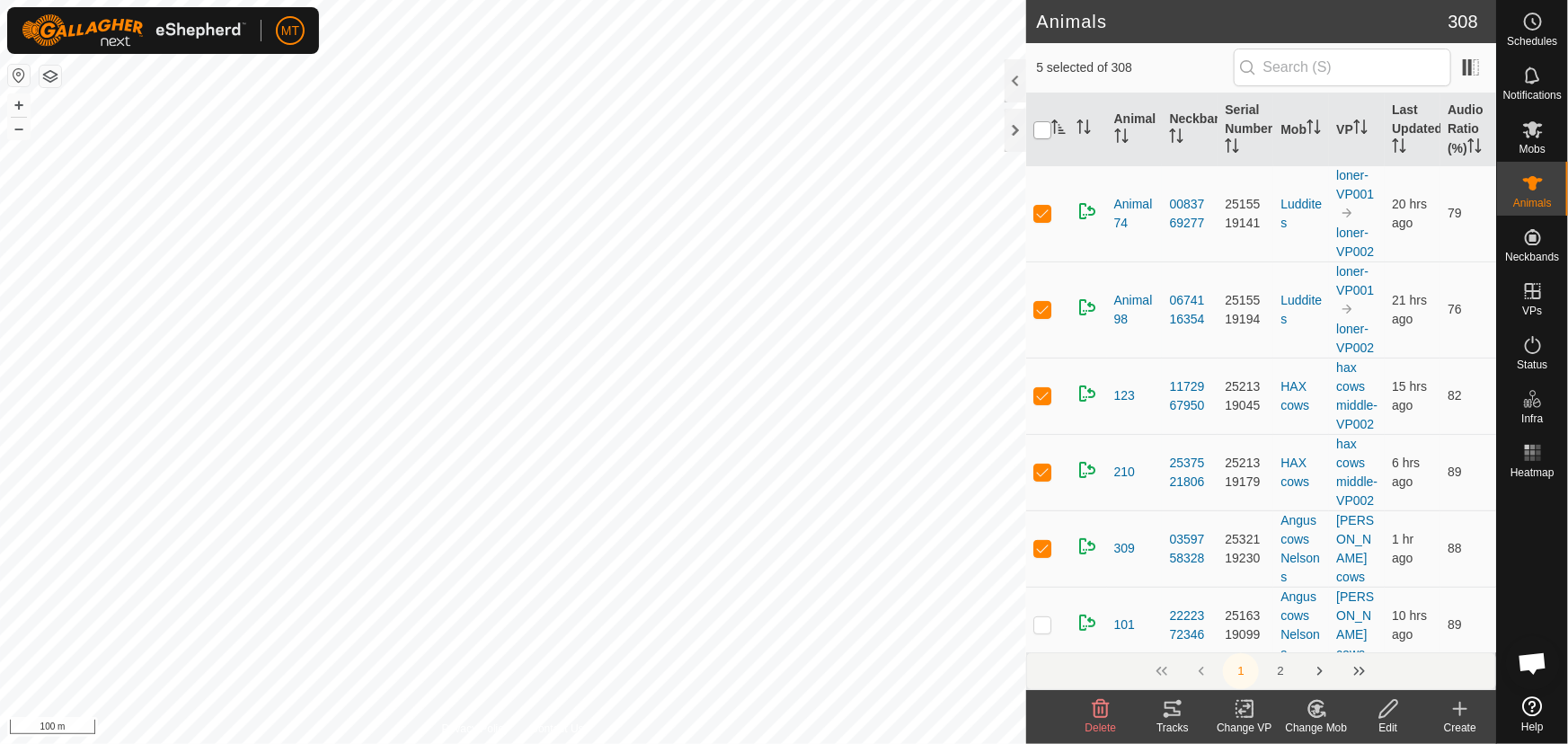
checkbox input "true"
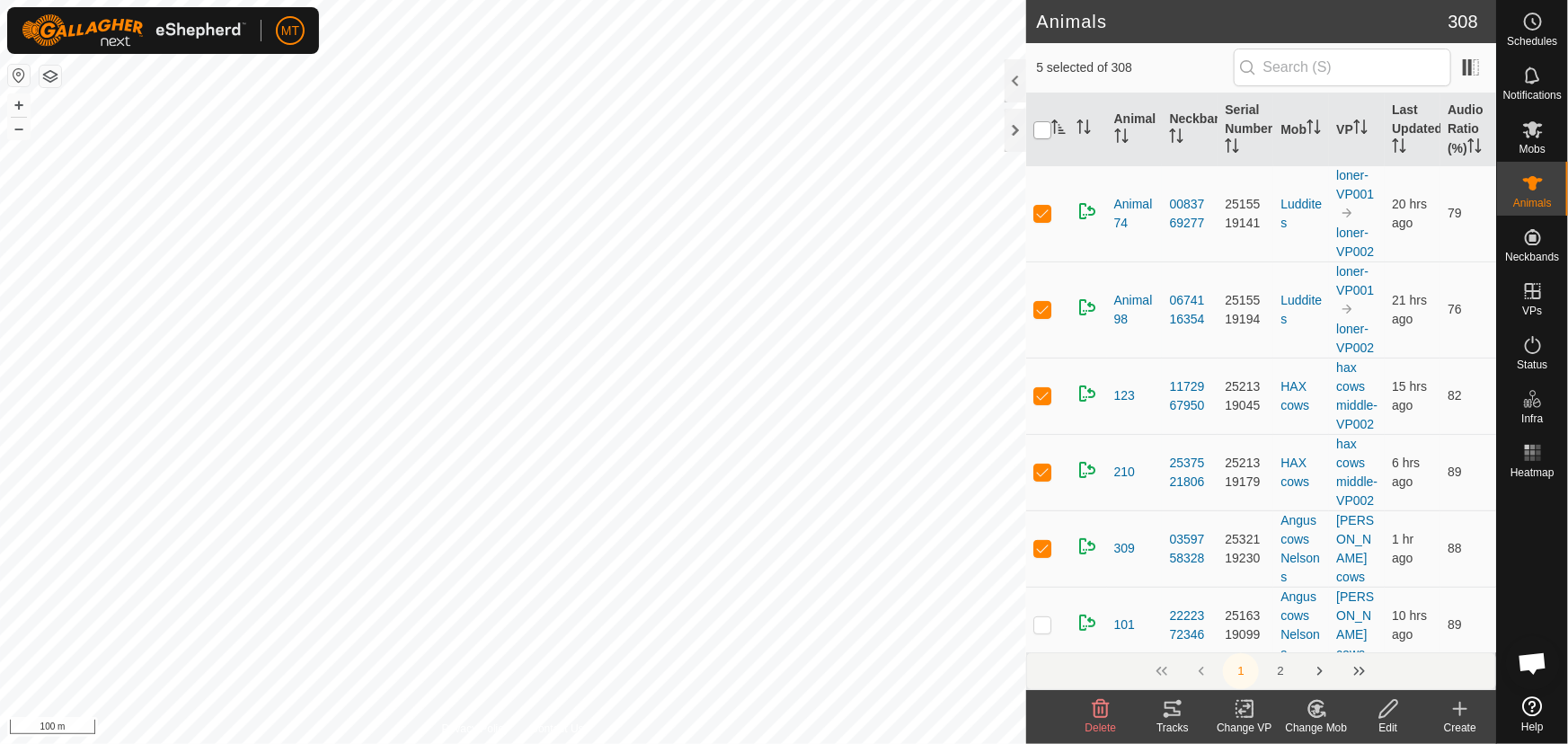
checkbox input "true"
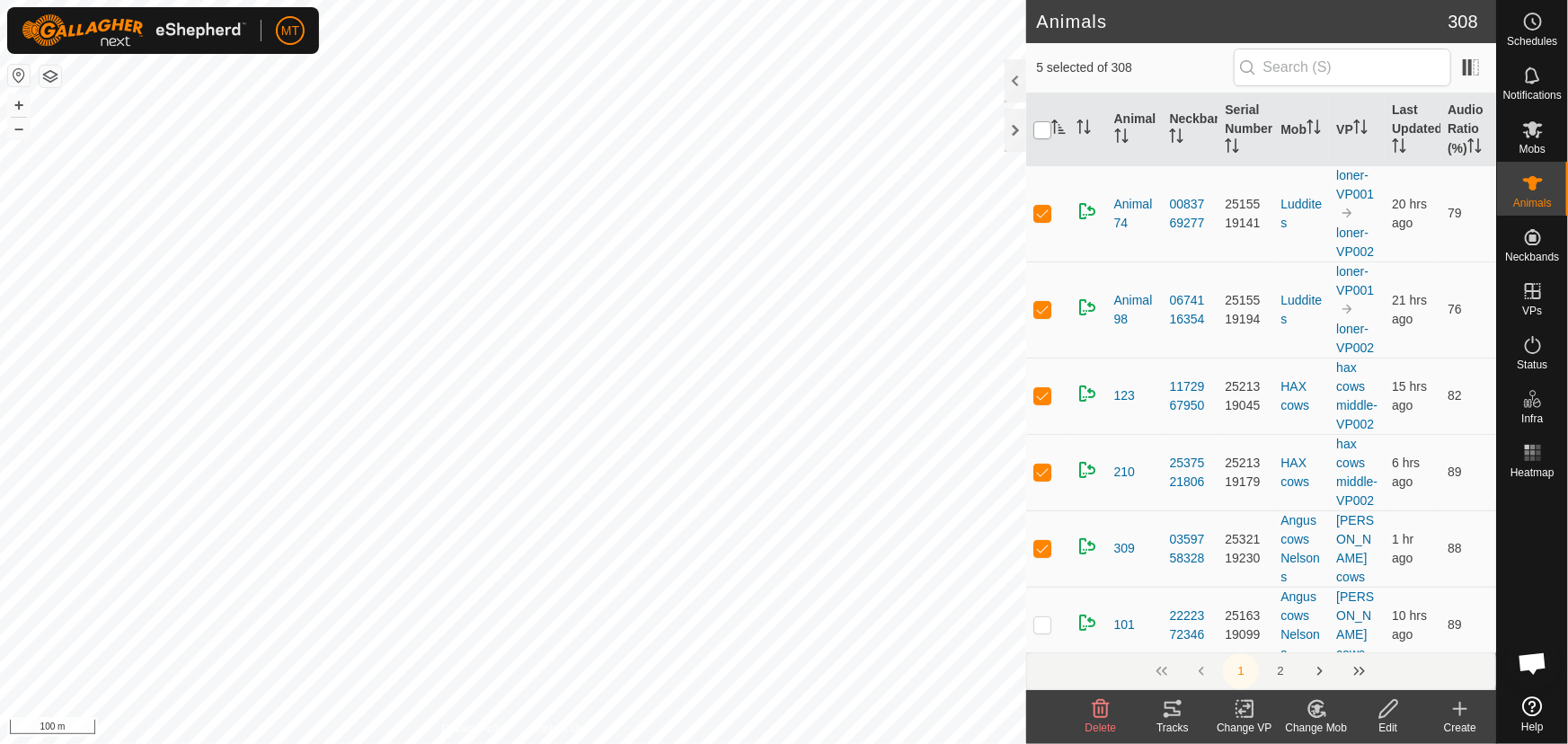
checkbox input "true"
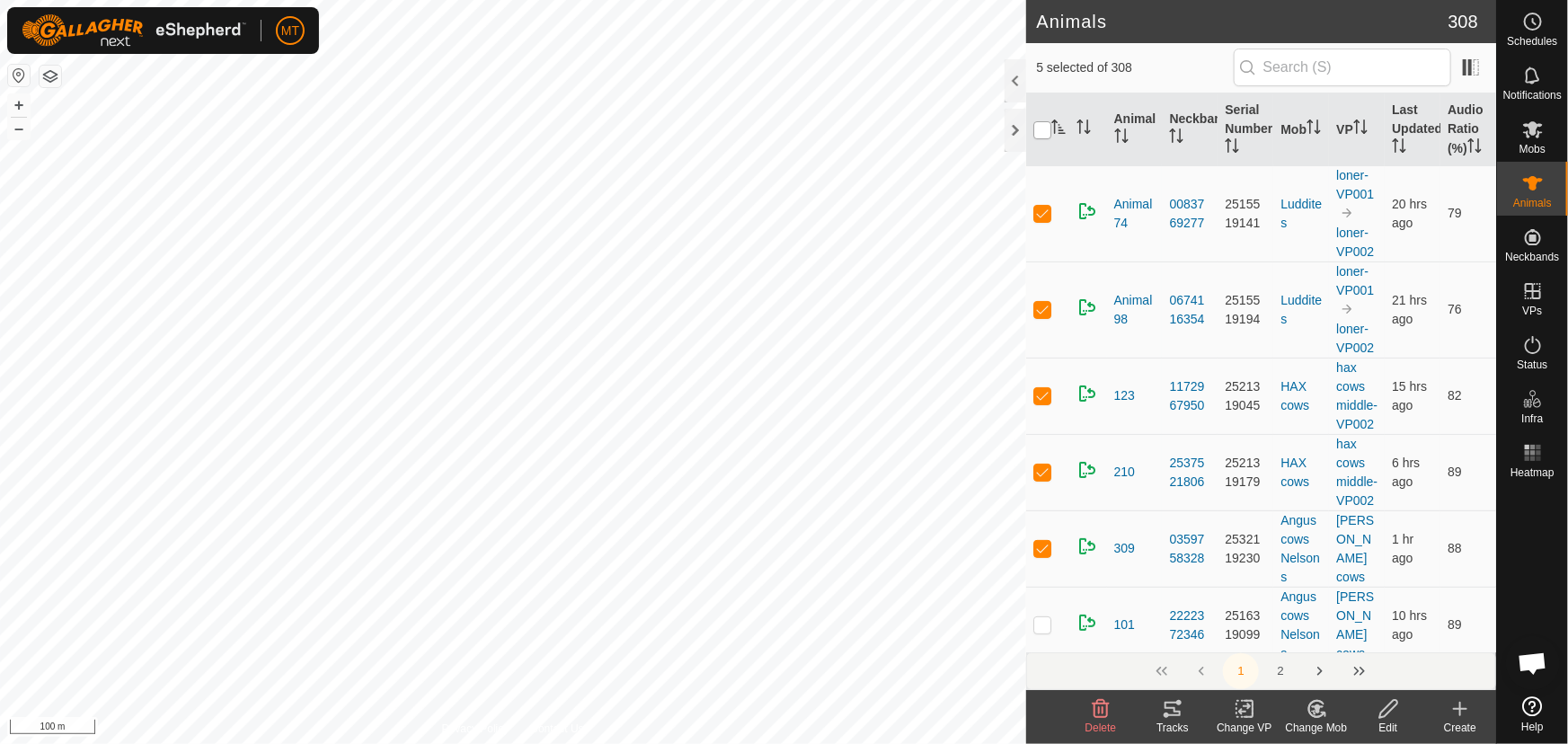
checkbox input "true"
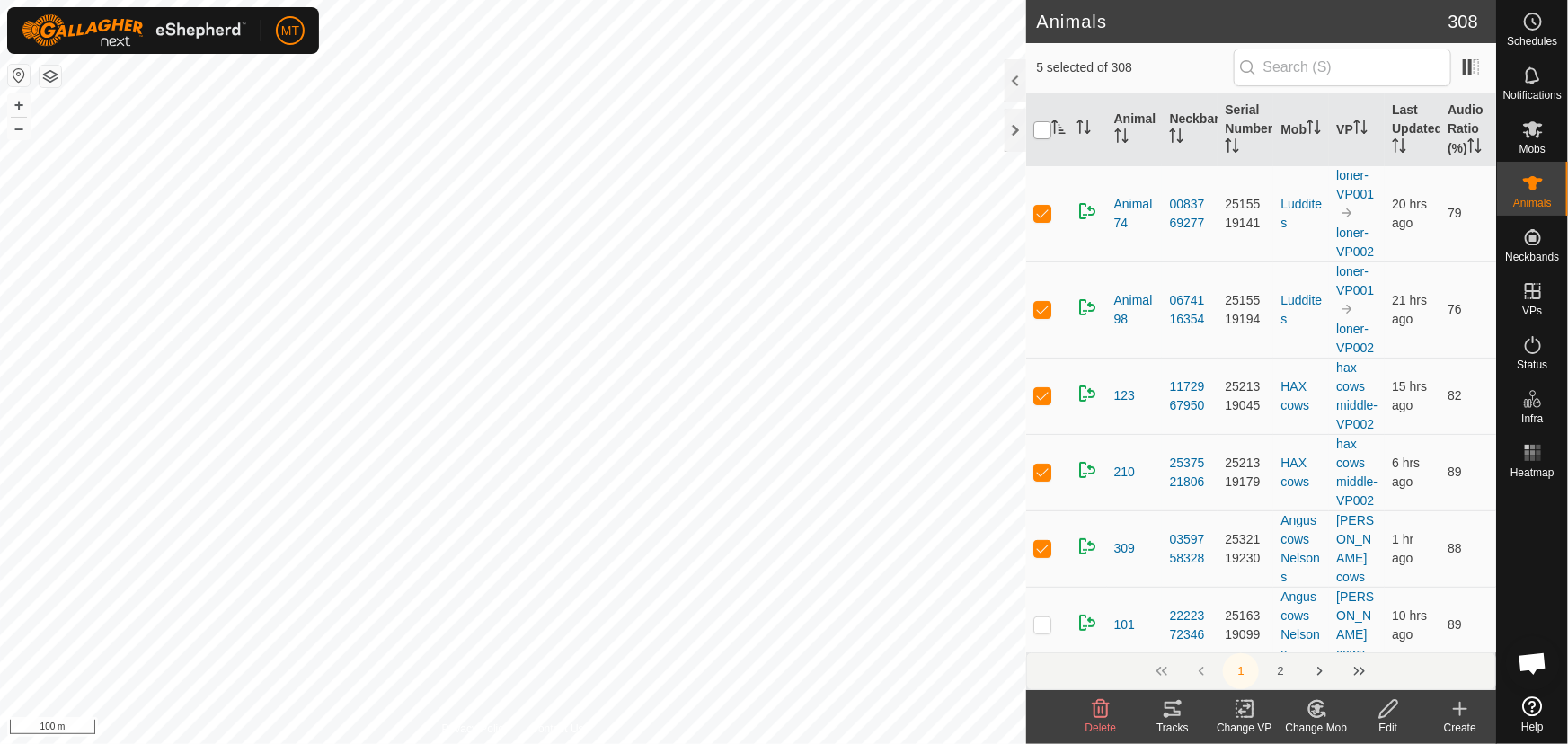
checkbox input "true"
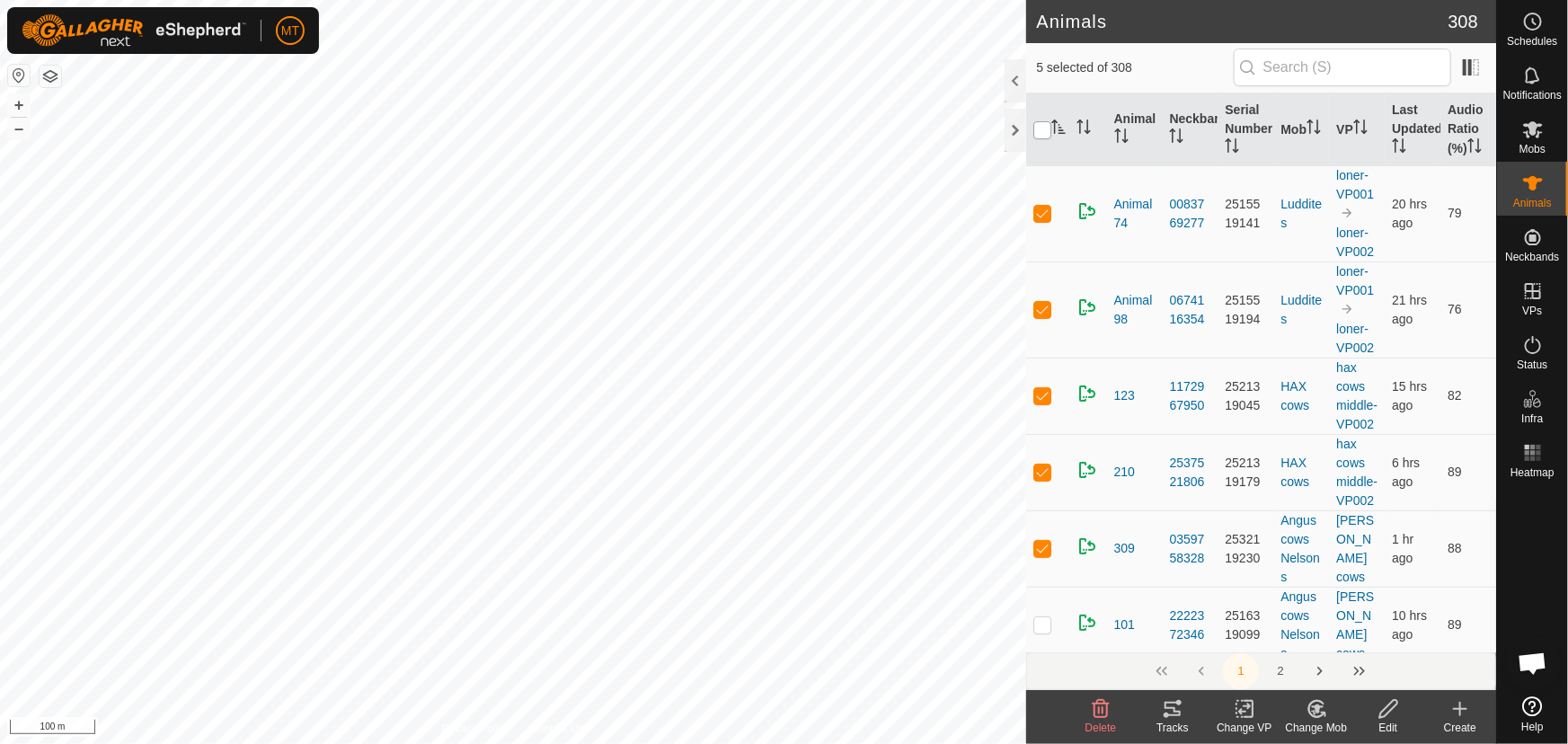
checkbox input "true"
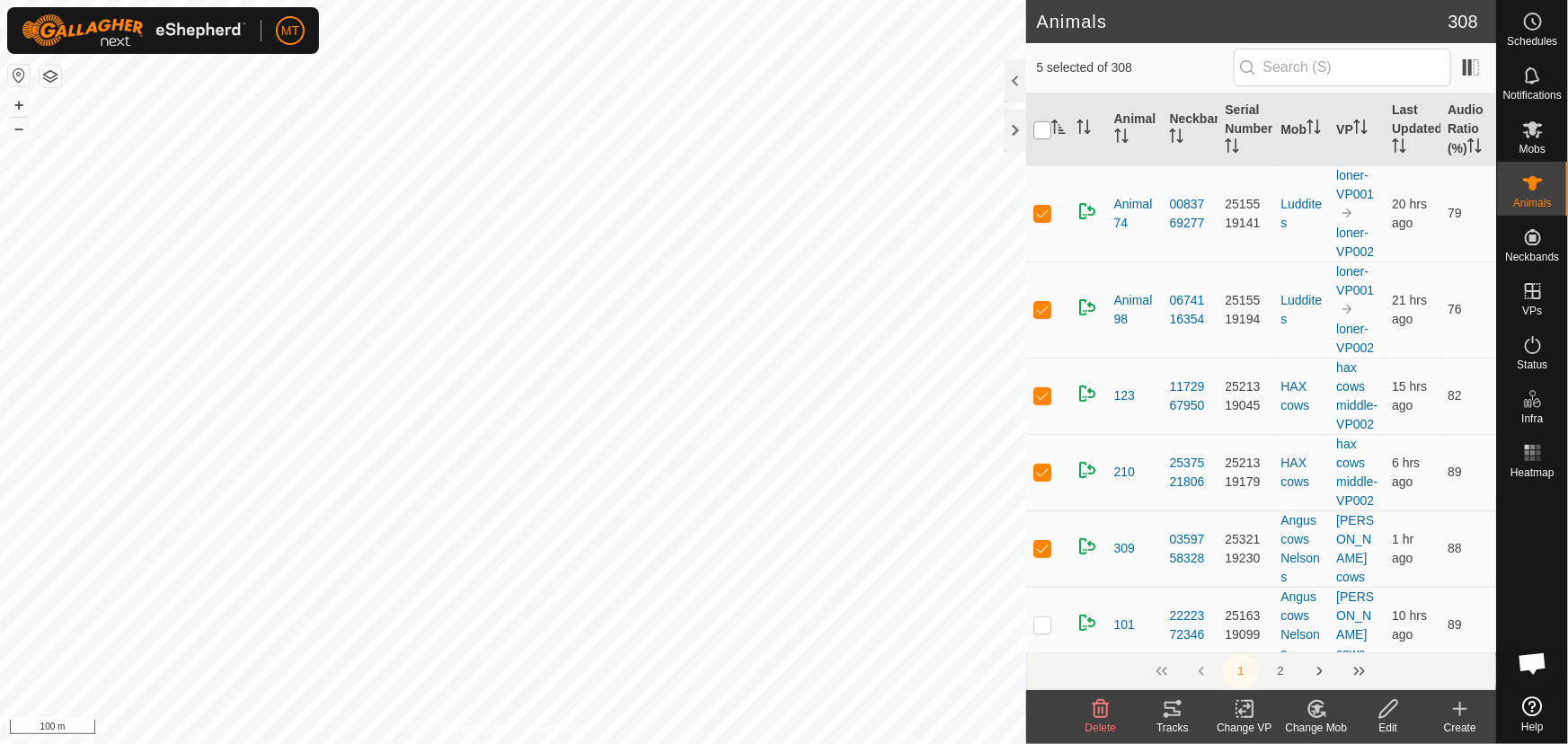
checkbox input "true"
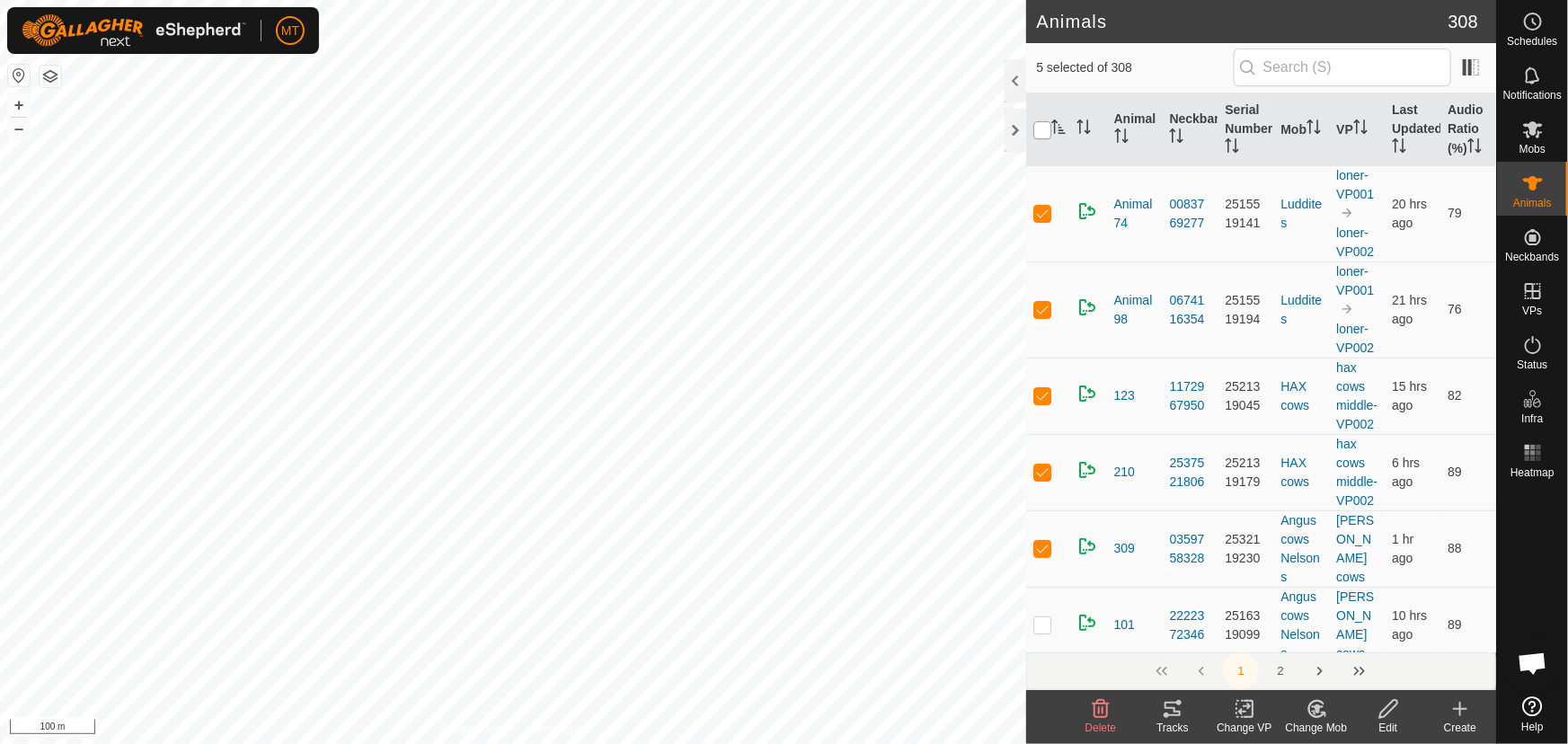
checkbox input "true"
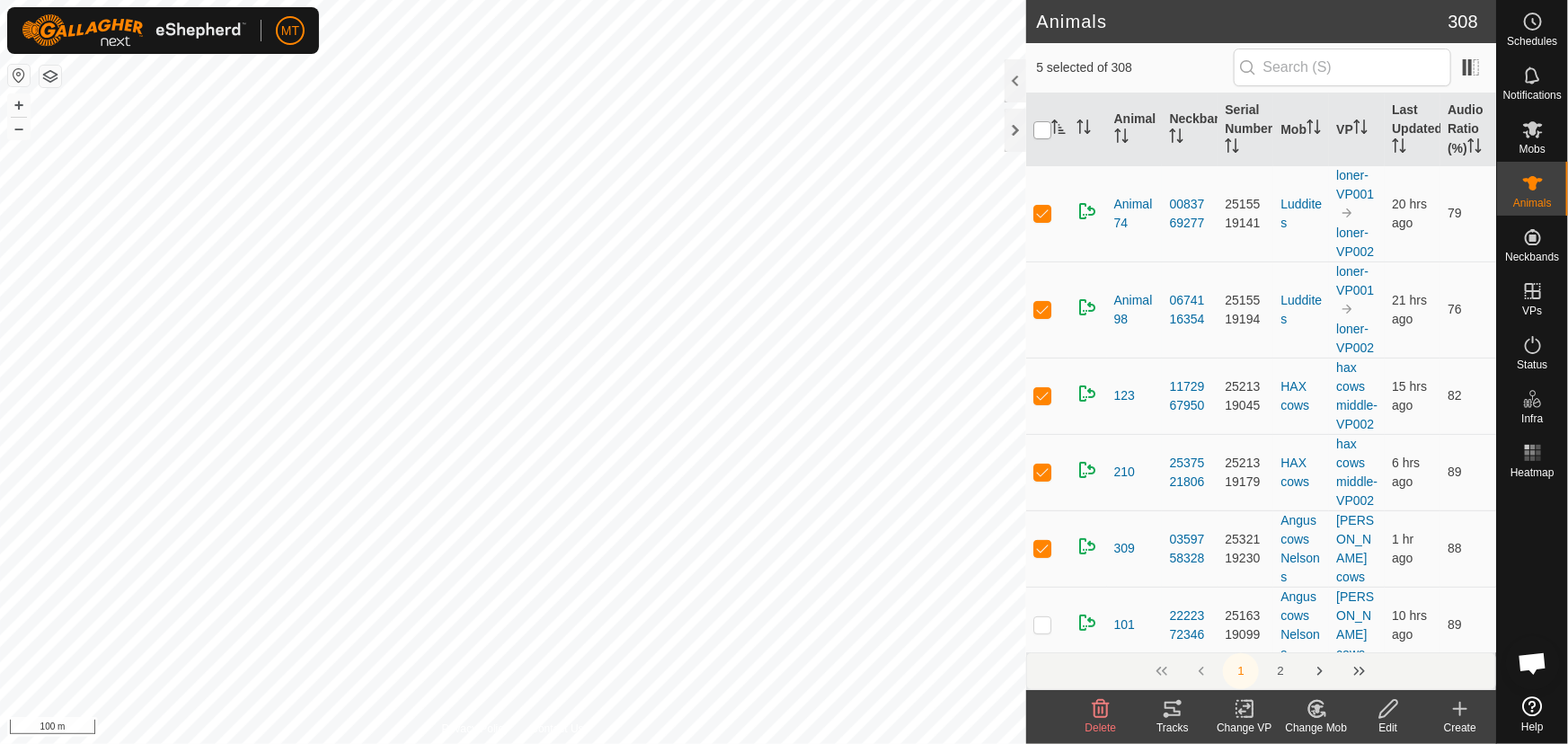
checkbox input "true"
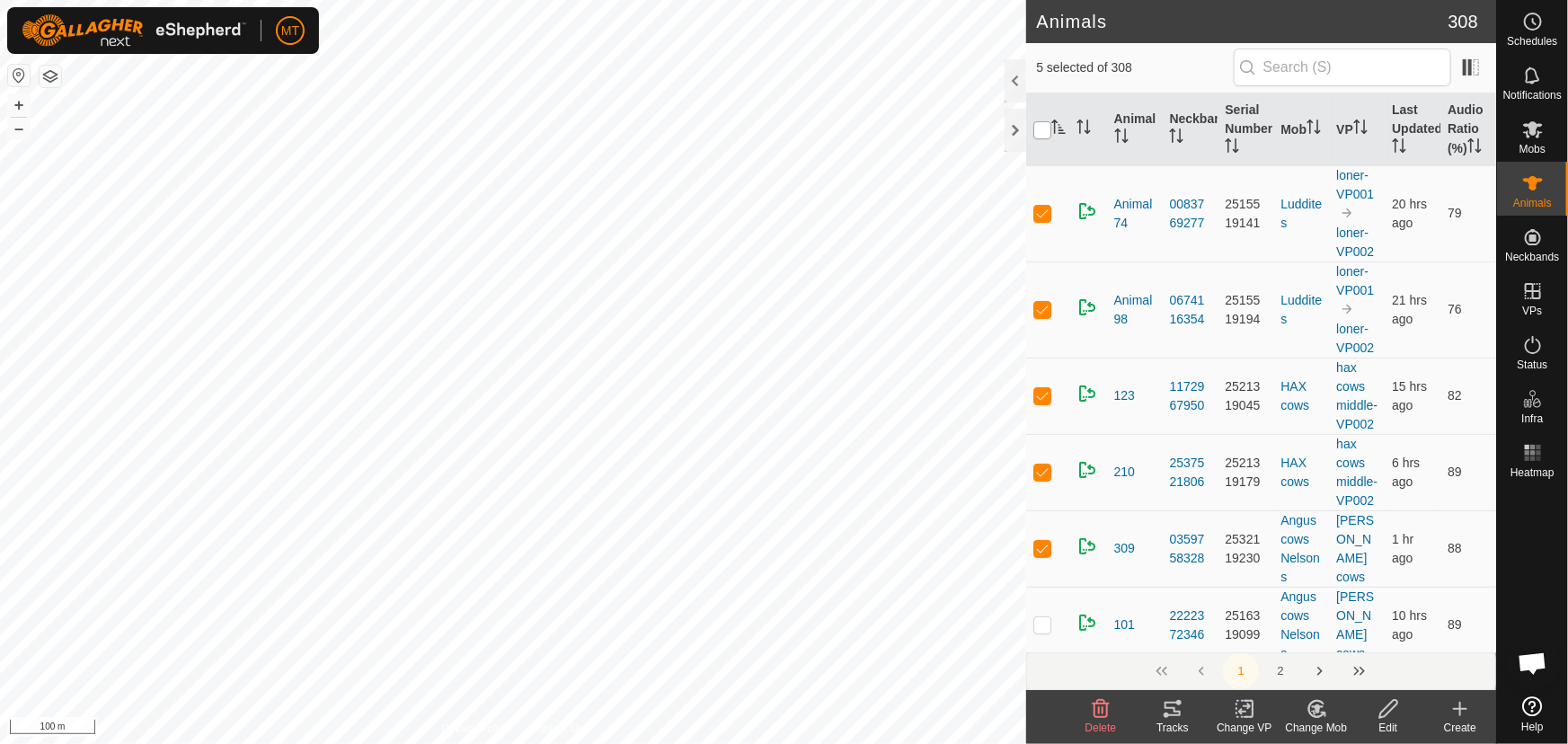
checkbox input "true"
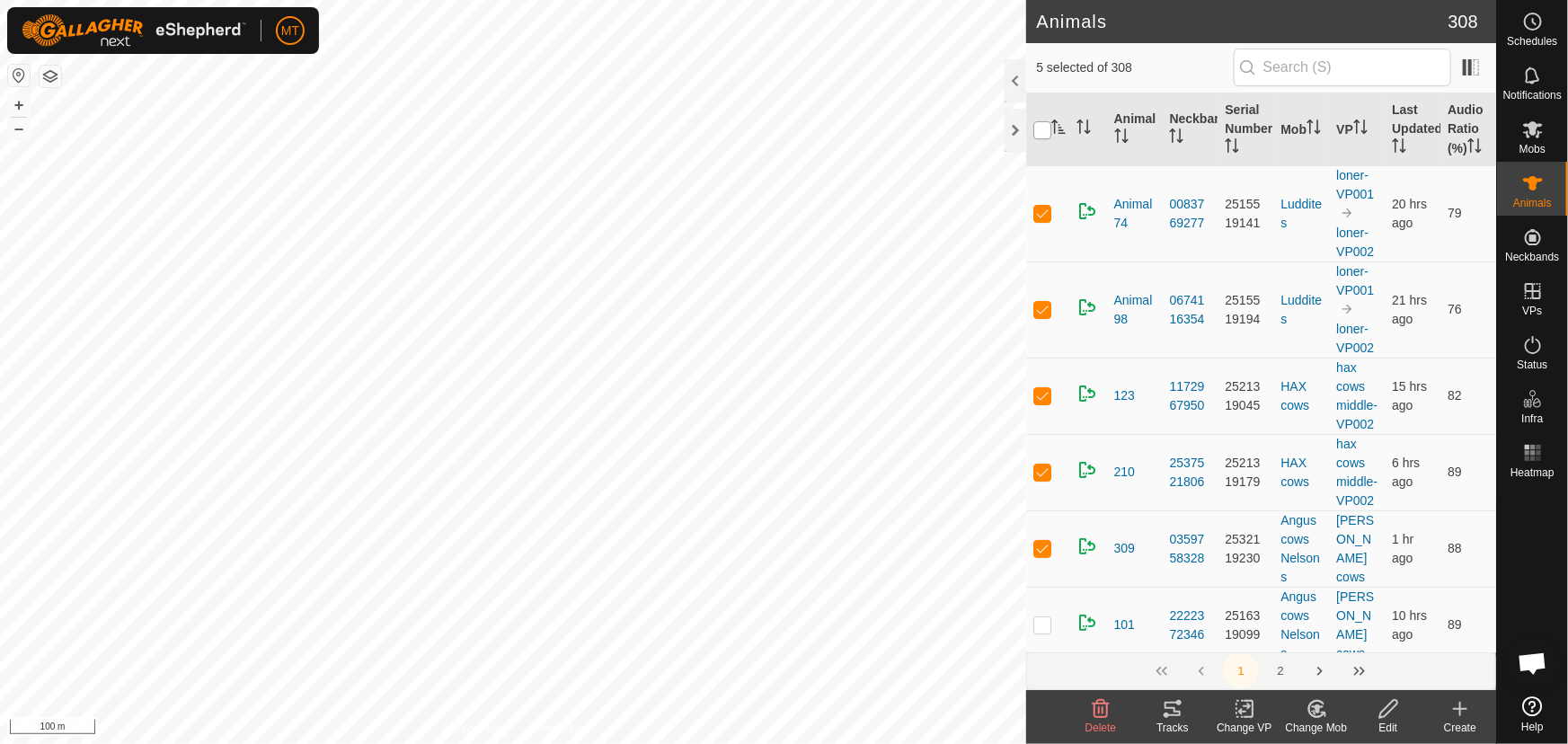
checkbox input "true"
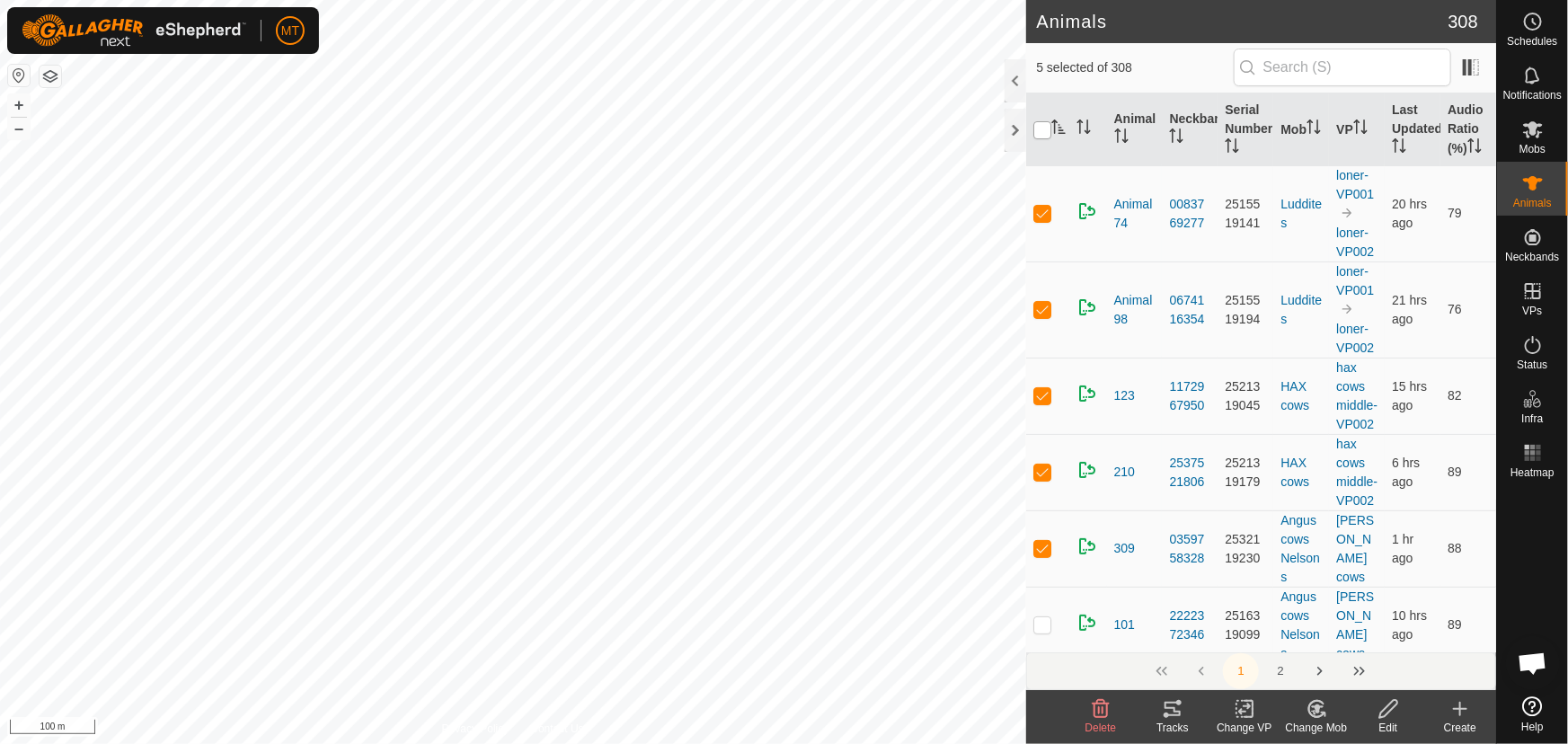
checkbox input "true"
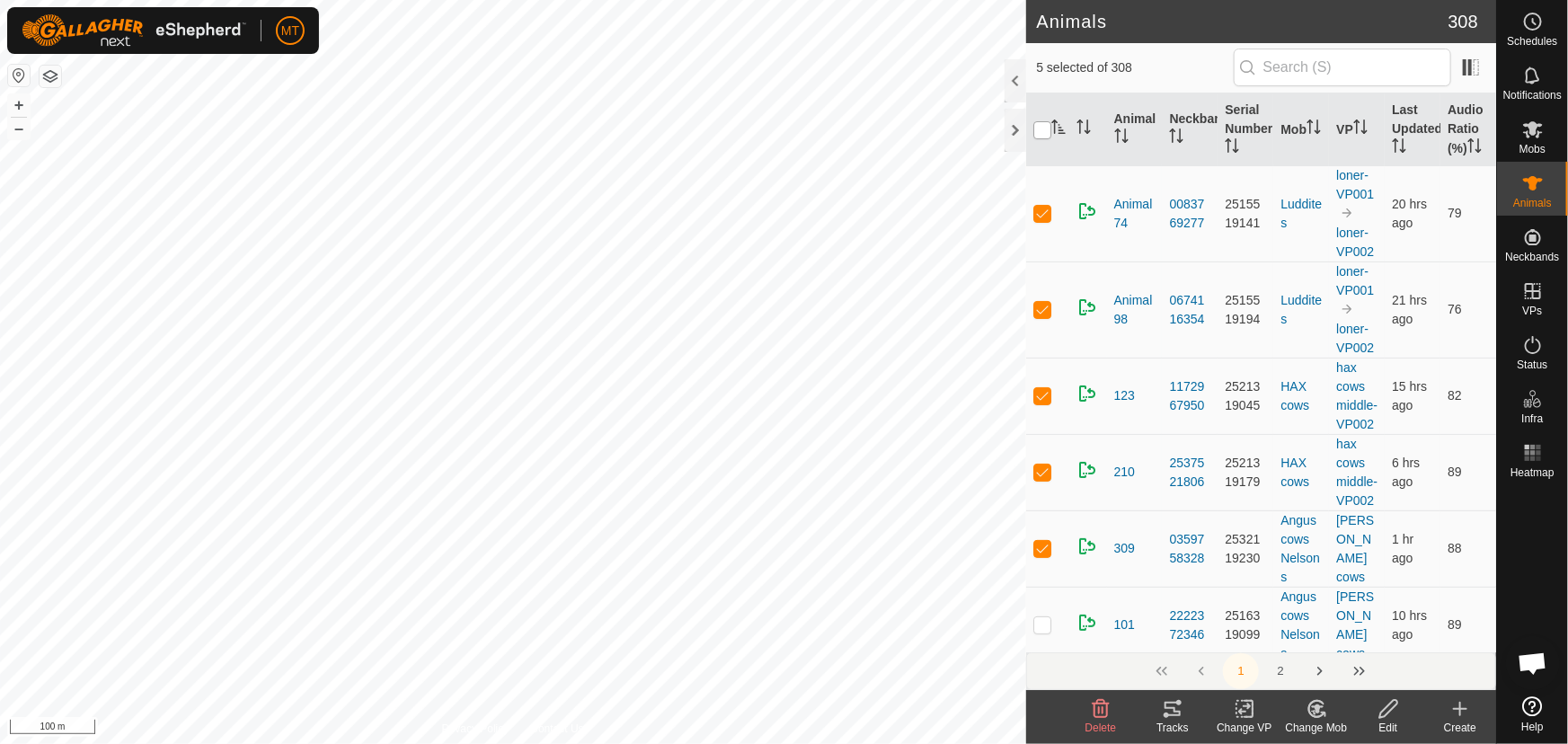
checkbox input "true"
click at [1039, 133] on input "checkbox" at bounding box center [1042, 131] width 18 height 18
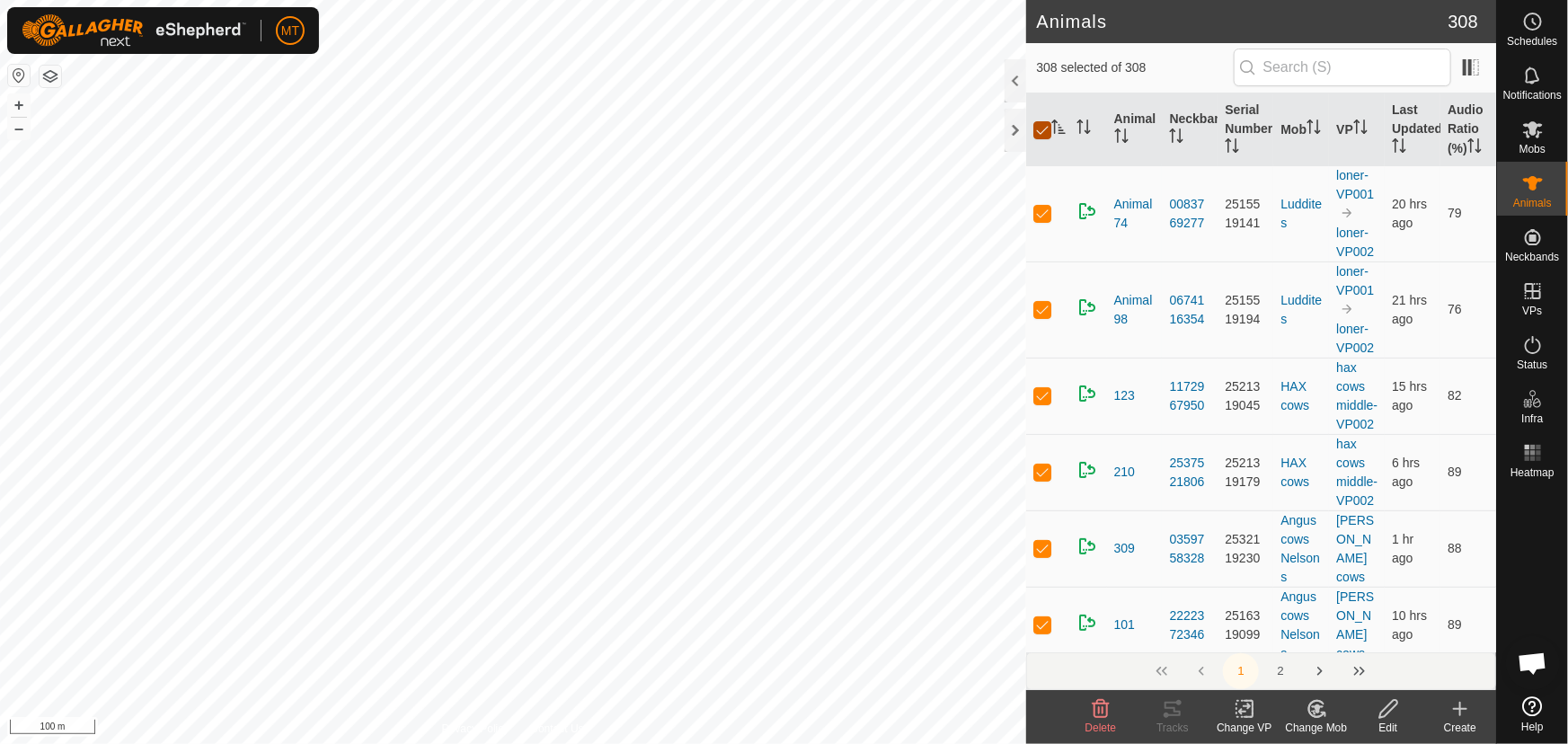
checkbox input "false"
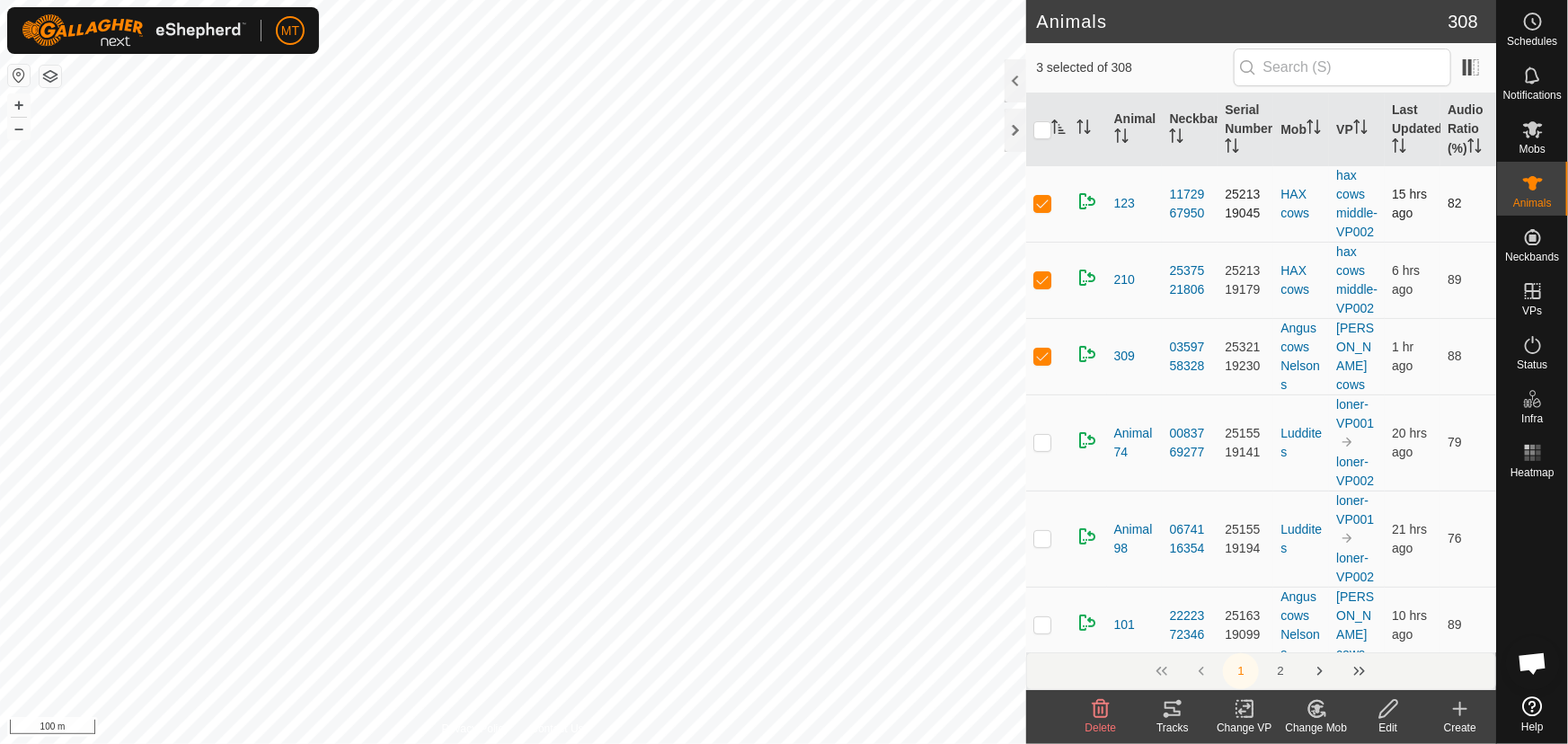
click at [1034, 211] on p-checkbox at bounding box center [1042, 203] width 18 height 14
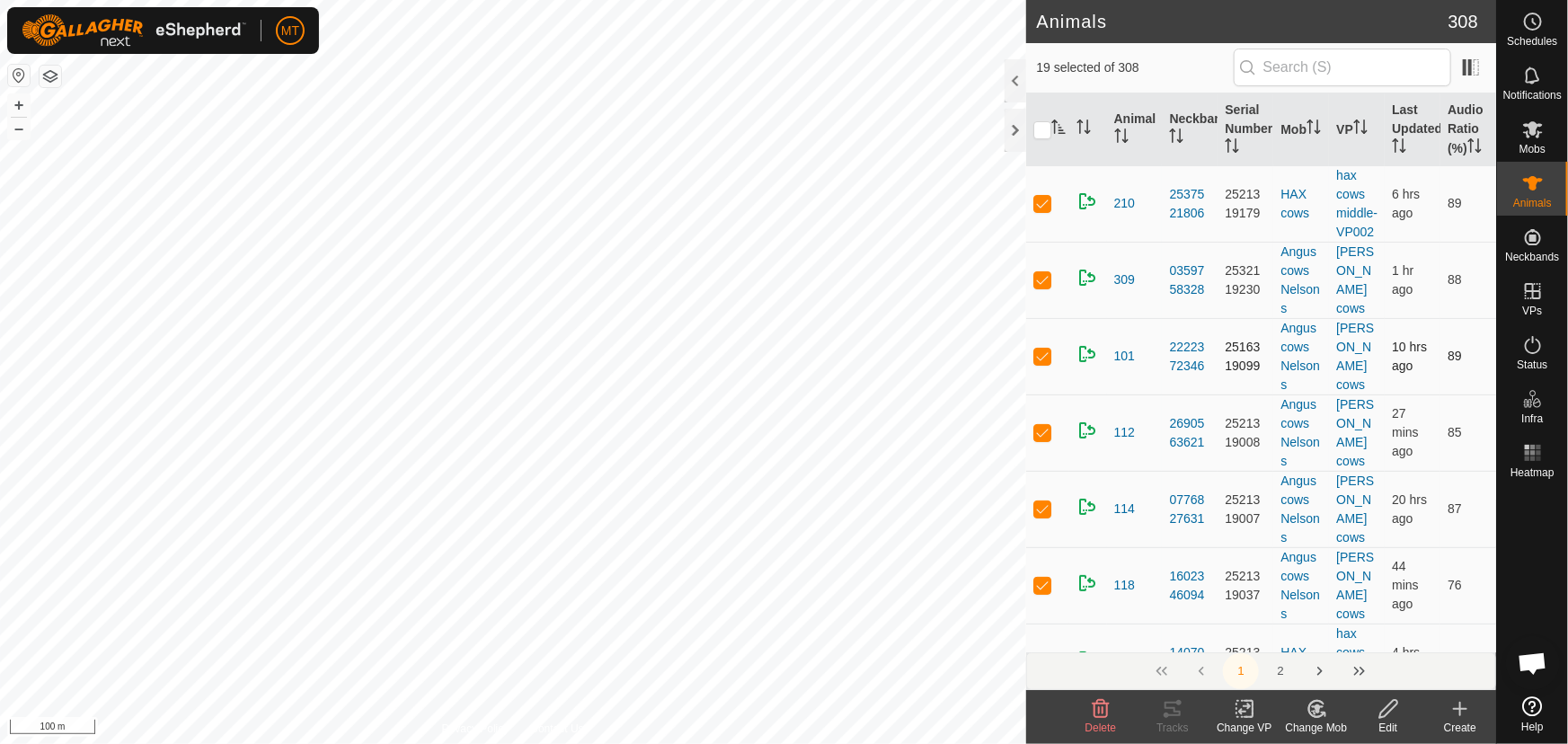
click at [1042, 364] on p-checkbox at bounding box center [1042, 356] width 18 height 14
click at [1038, 439] on p-checkbox at bounding box center [1042, 432] width 18 height 14
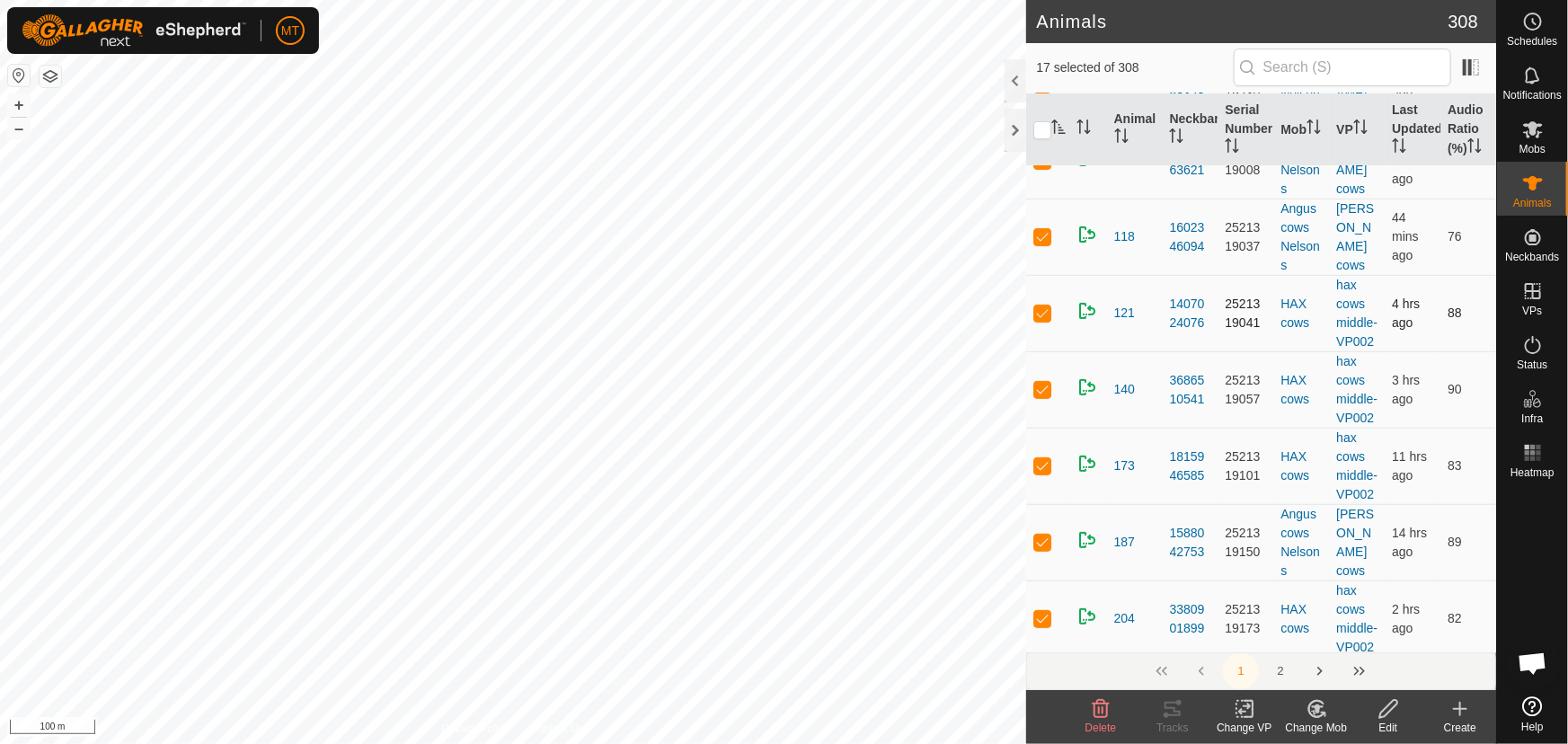
scroll to position [245, 0]
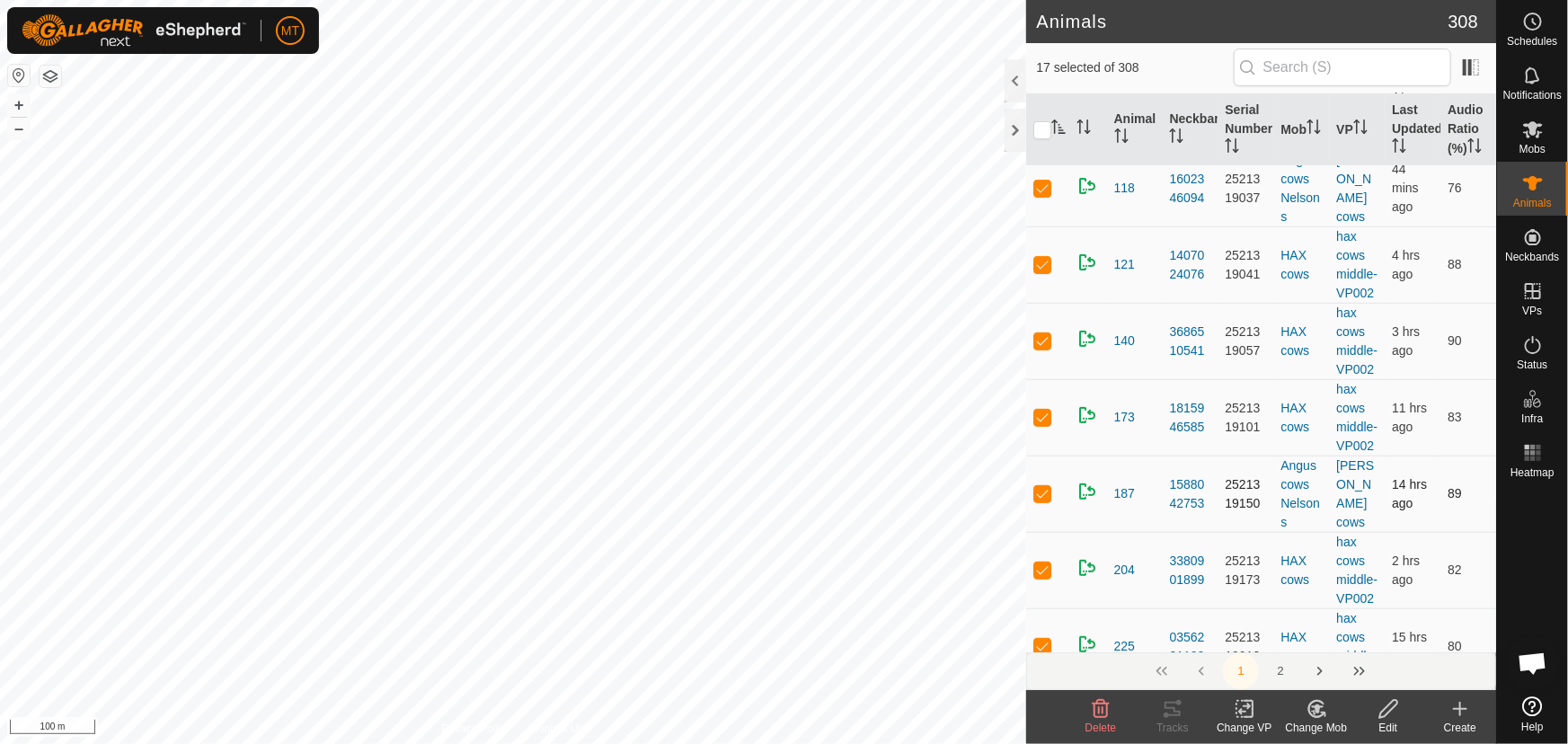
click at [1044, 424] on p-checkbox at bounding box center [1042, 416] width 18 height 14
click at [1046, 424] on p-checkbox at bounding box center [1042, 416] width 18 height 14
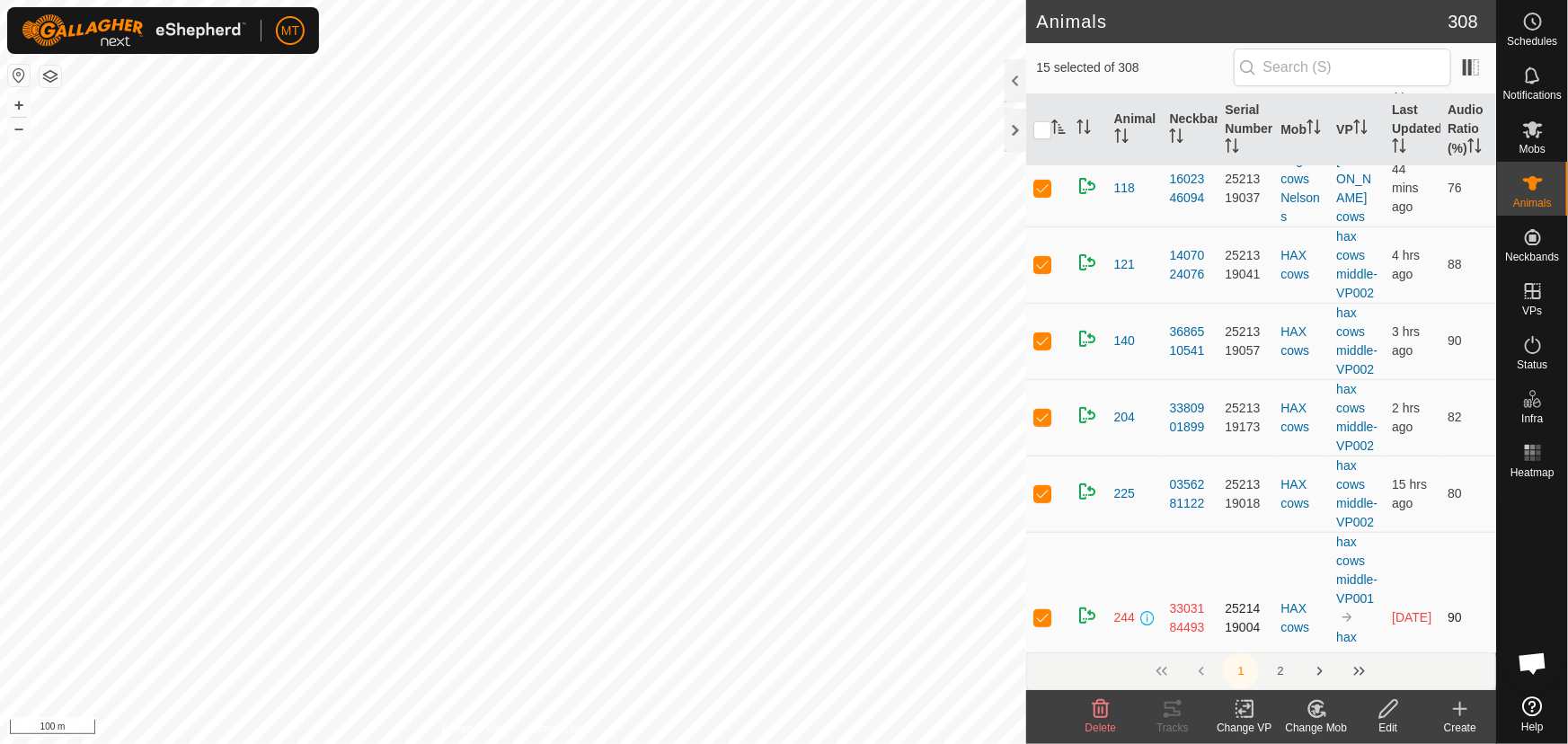
click at [1046, 500] on p-checkbox at bounding box center [1042, 493] width 18 height 14
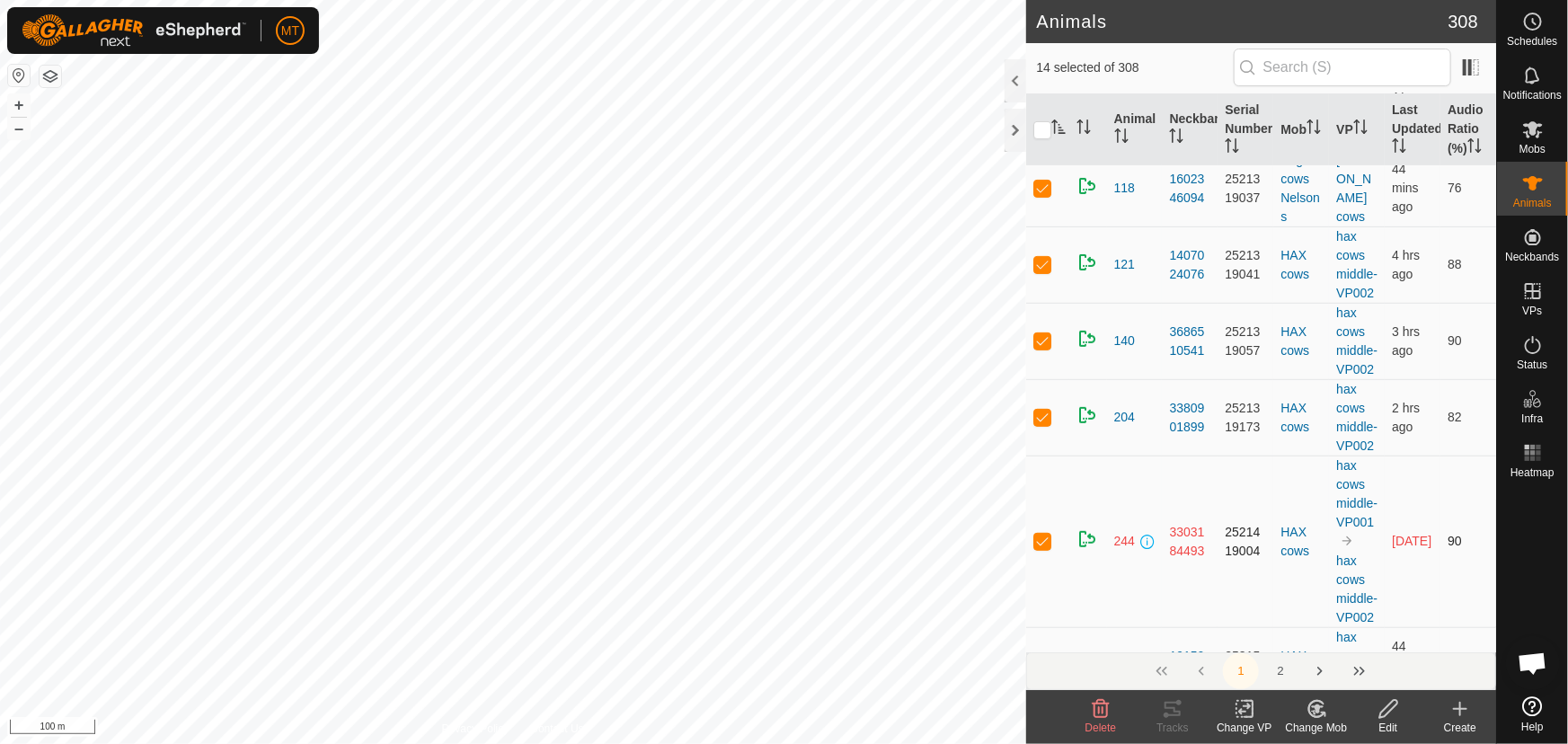
click at [1042, 548] on p-checkbox at bounding box center [1042, 541] width 18 height 14
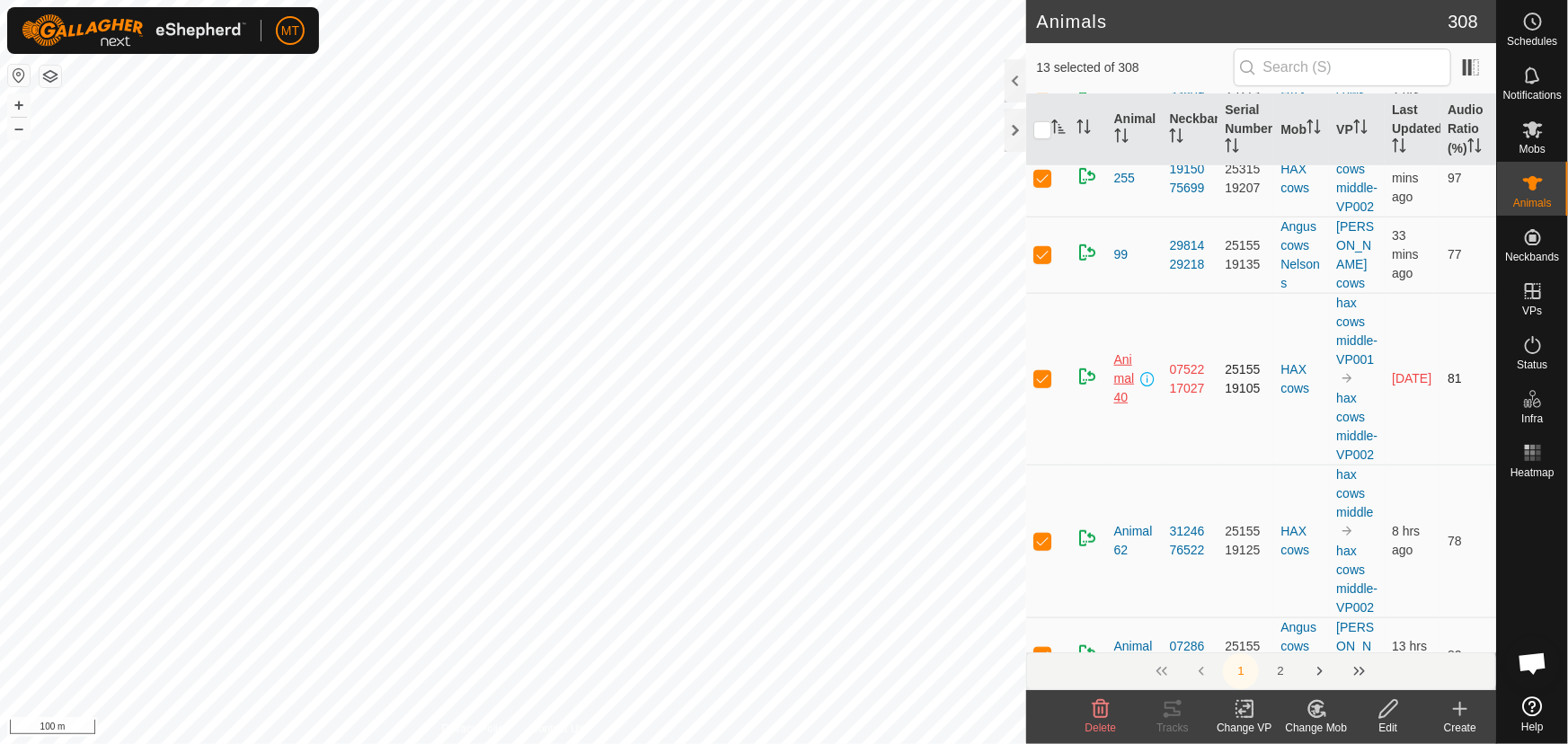
scroll to position [571, 0]
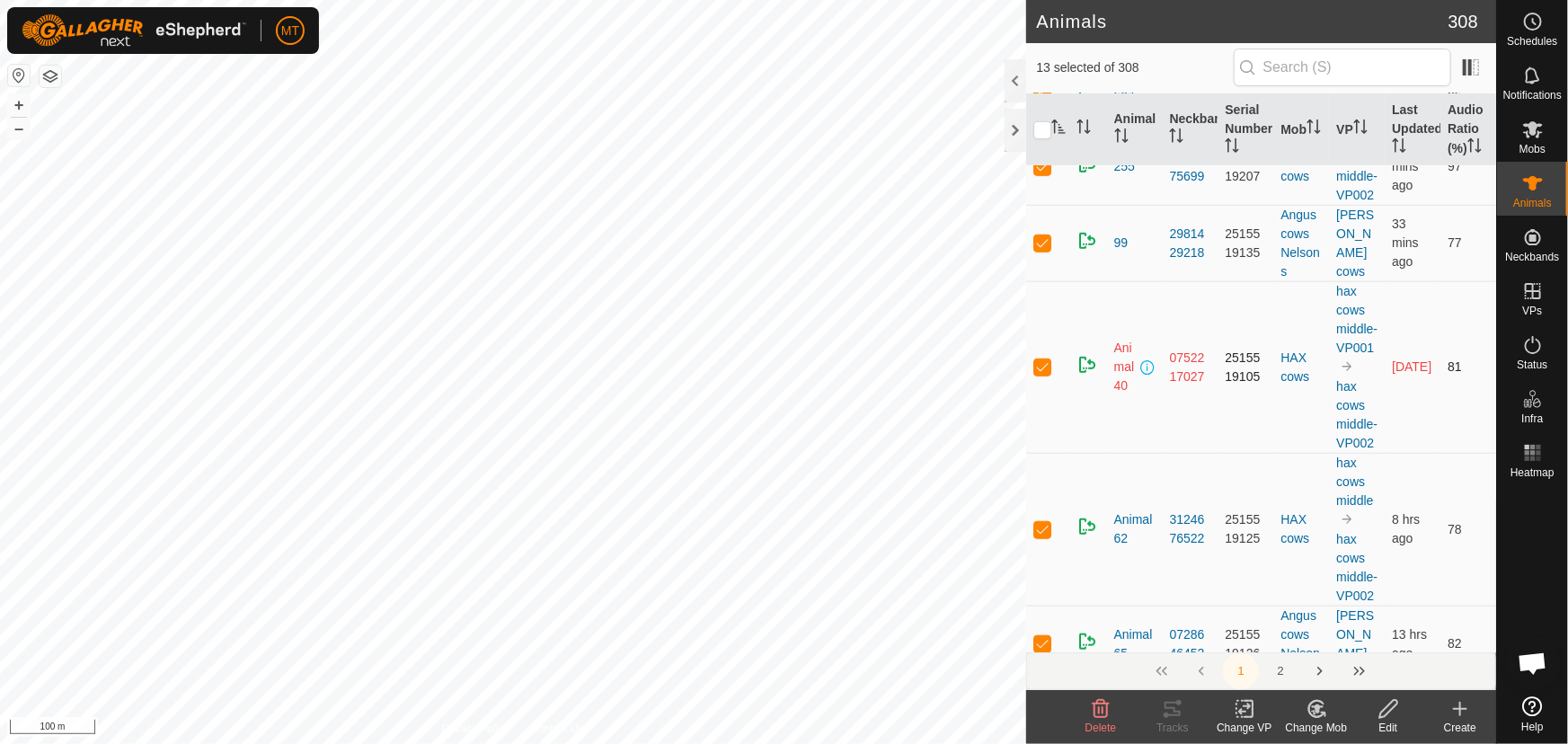
click at [1036, 373] on p-checkbox at bounding box center [1042, 367] width 18 height 14
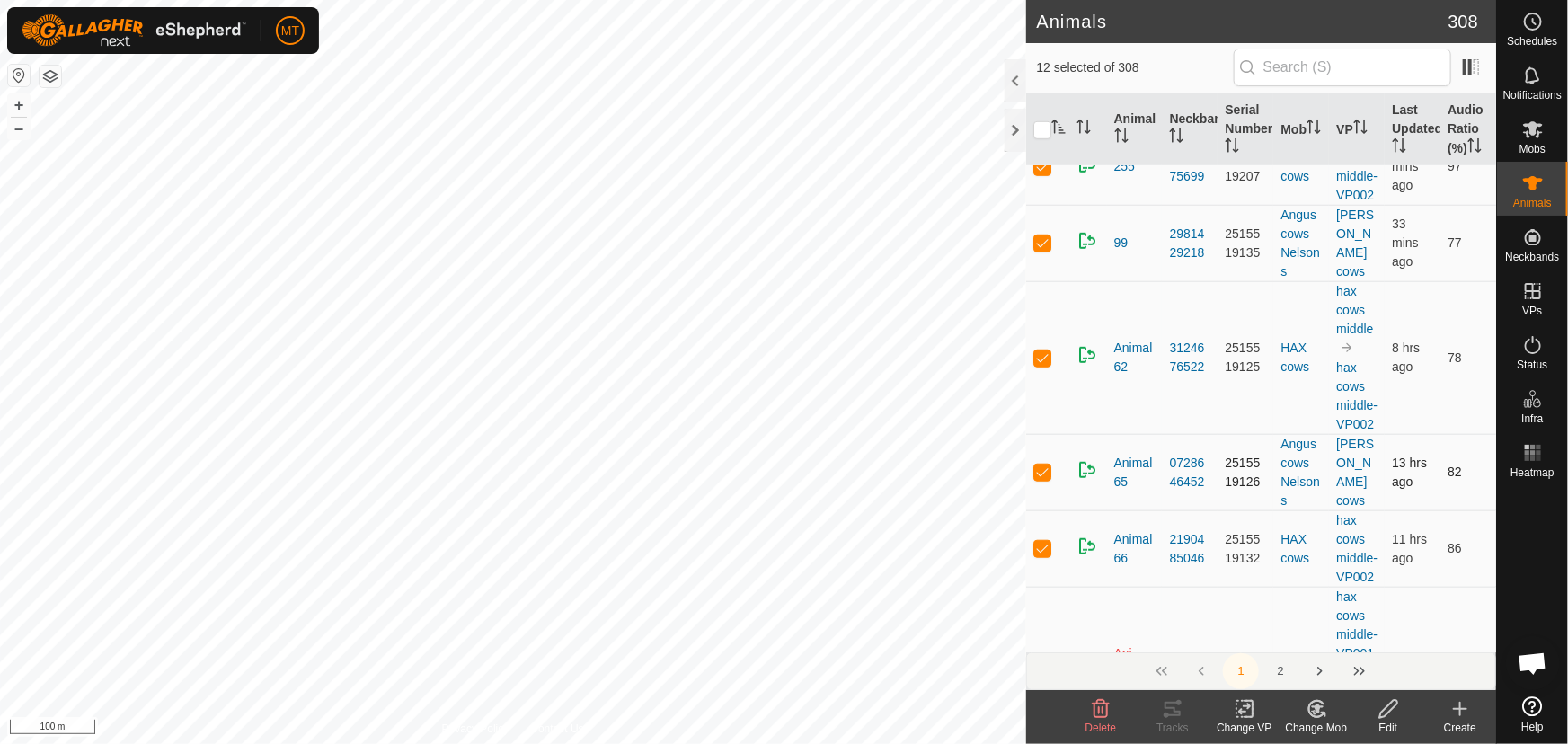
click at [1039, 479] on p-checkbox at bounding box center [1042, 471] width 18 height 14
click at [1051, 510] on td at bounding box center [1047, 472] width 43 height 77
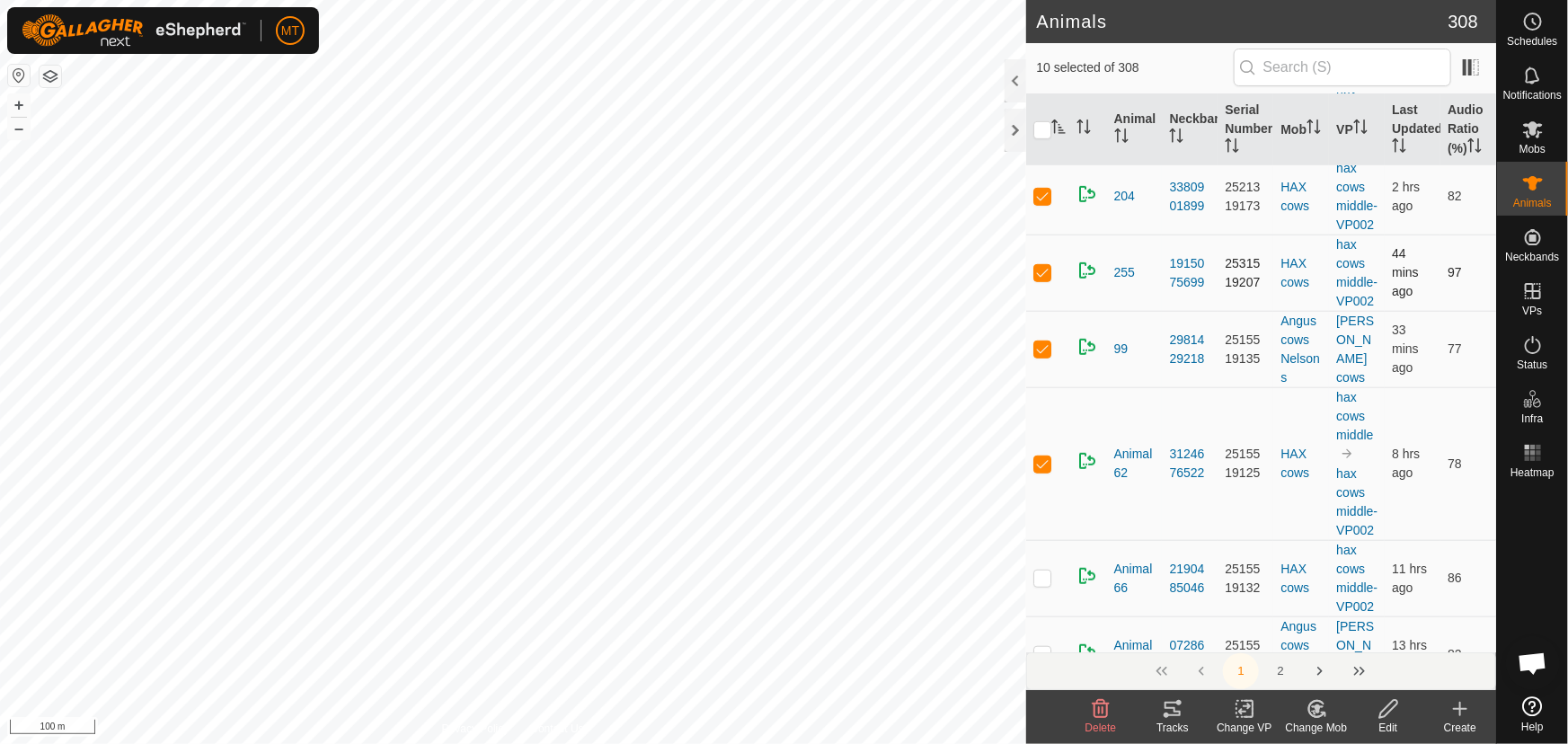
scroll to position [408, 0]
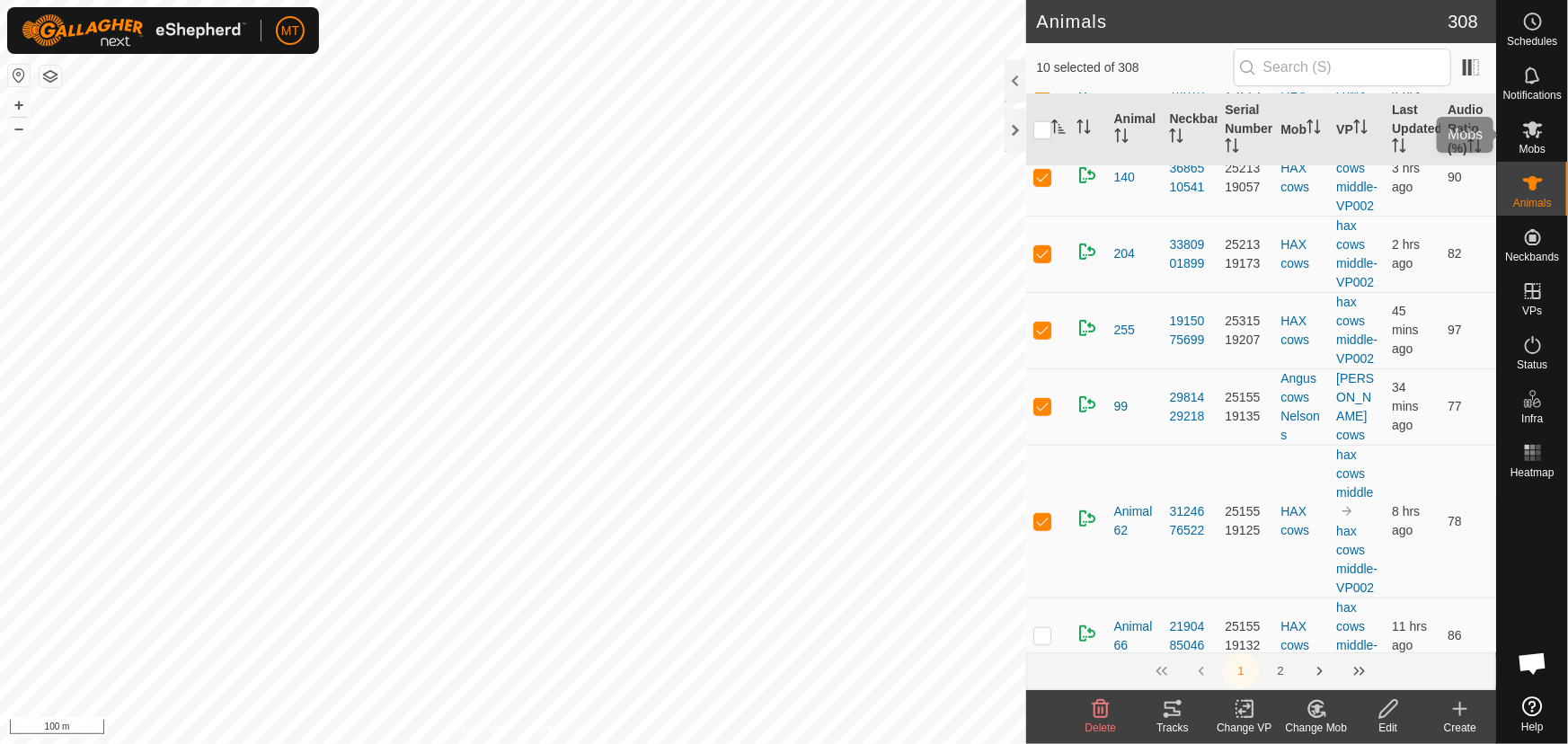
click at [1527, 132] on icon at bounding box center [1533, 130] width 20 height 17
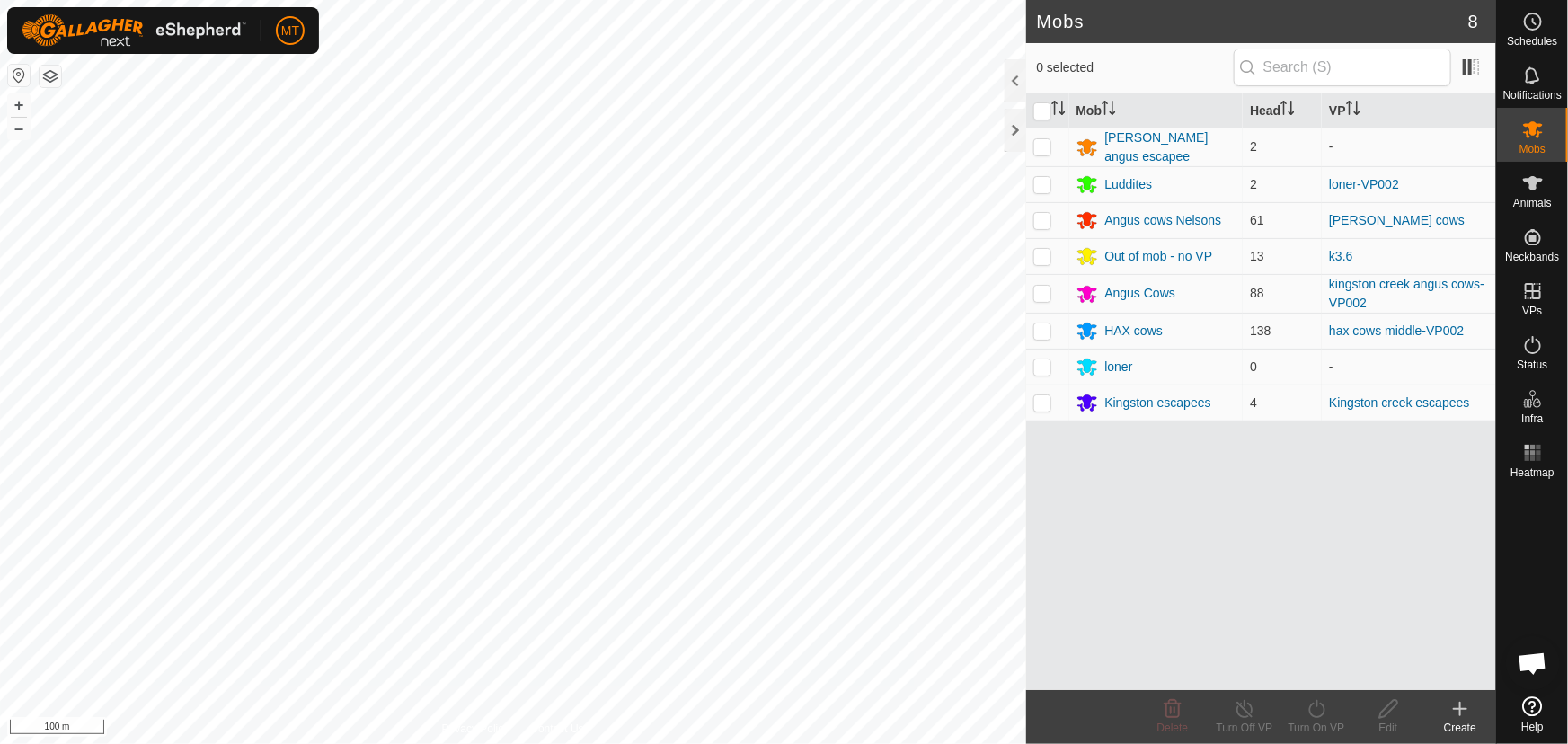
click at [1338, 296] on link "kingston creek angus cows-VP002" at bounding box center [1406, 293] width 156 height 33
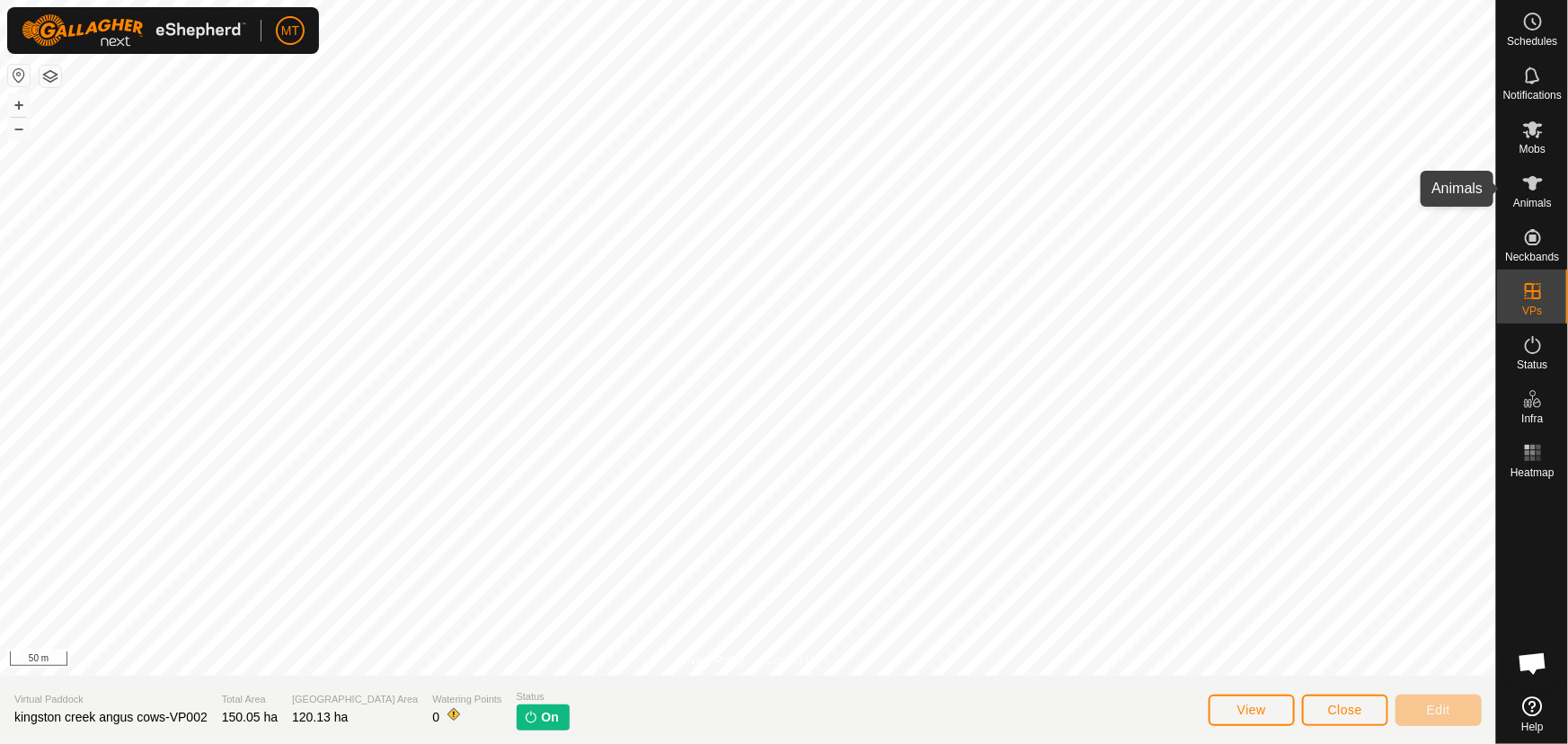
click at [1536, 186] on icon at bounding box center [1533, 184] width 22 height 22
